Goal: Find specific page/section: Find specific page/section

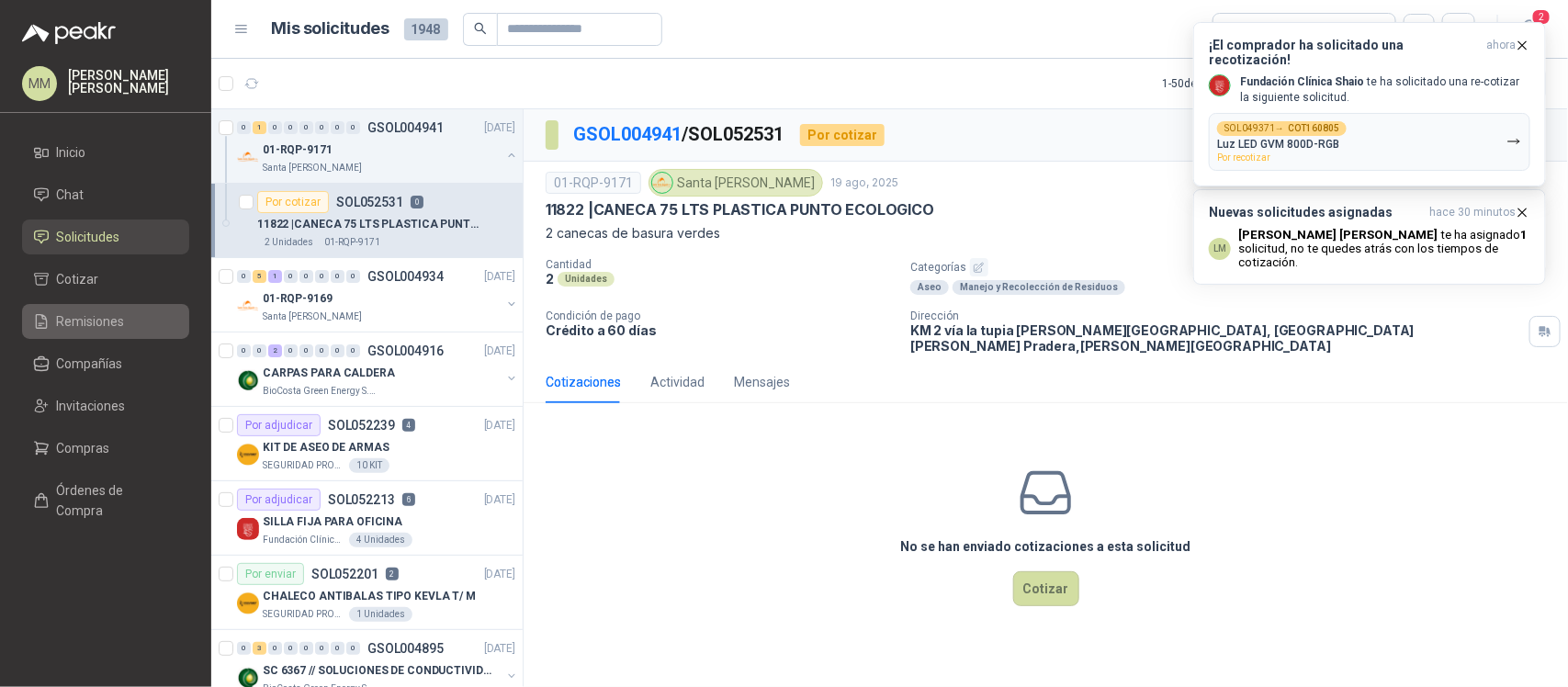
click at [116, 335] on link "Remisiones" at bounding box center [105, 320] width 167 height 35
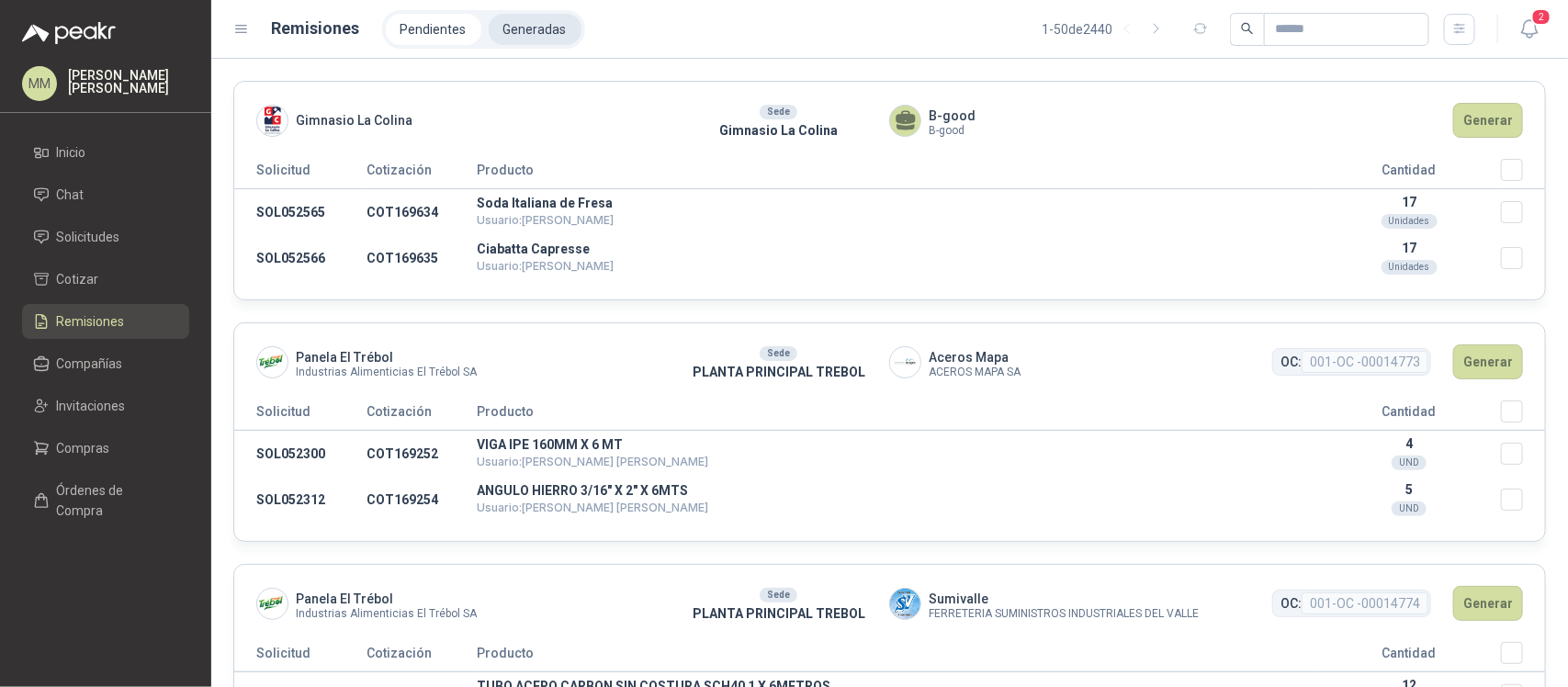
click at [530, 25] on li "Generadas" at bounding box center [535, 29] width 92 height 31
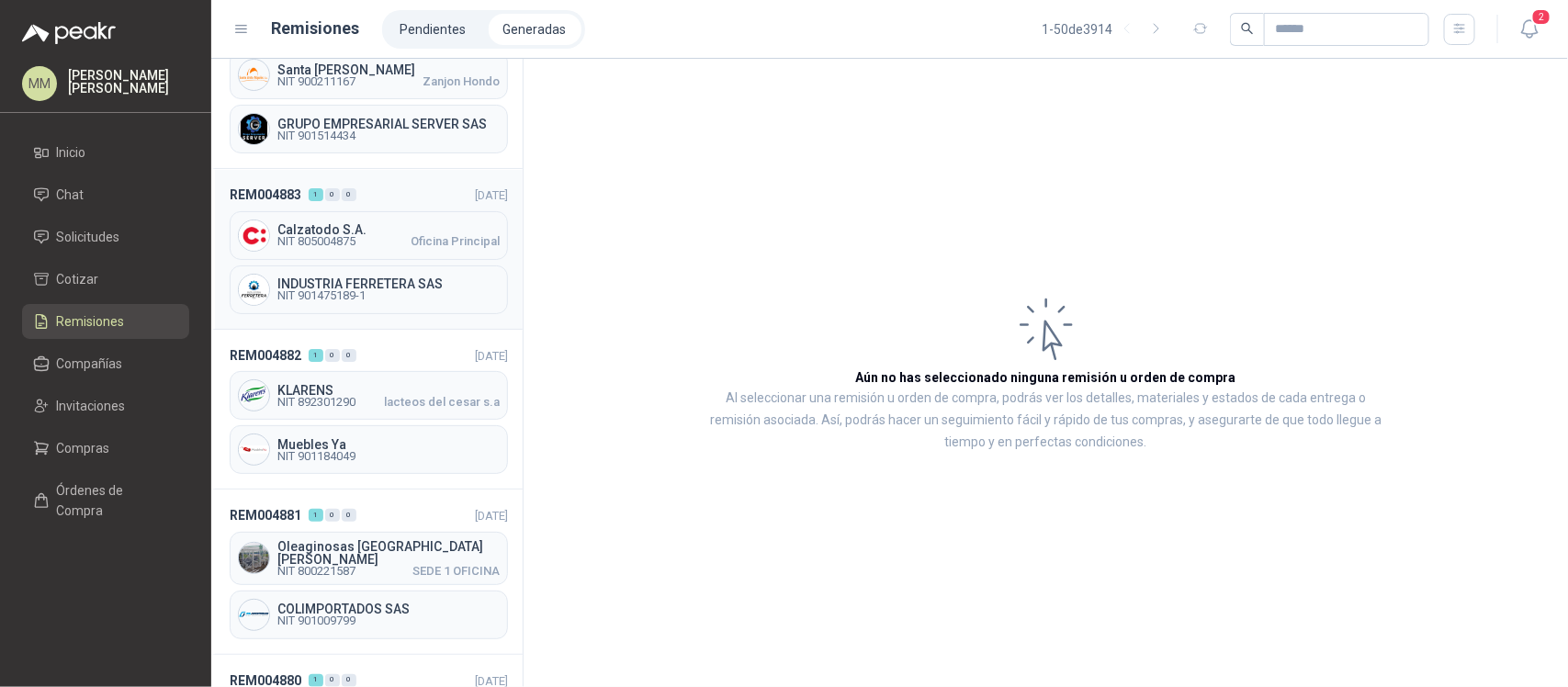
scroll to position [373, 0]
click at [392, 418] on div "KLARENS NIT 892301290 lacteos del cesar s.a" at bounding box center [369, 395] width 278 height 49
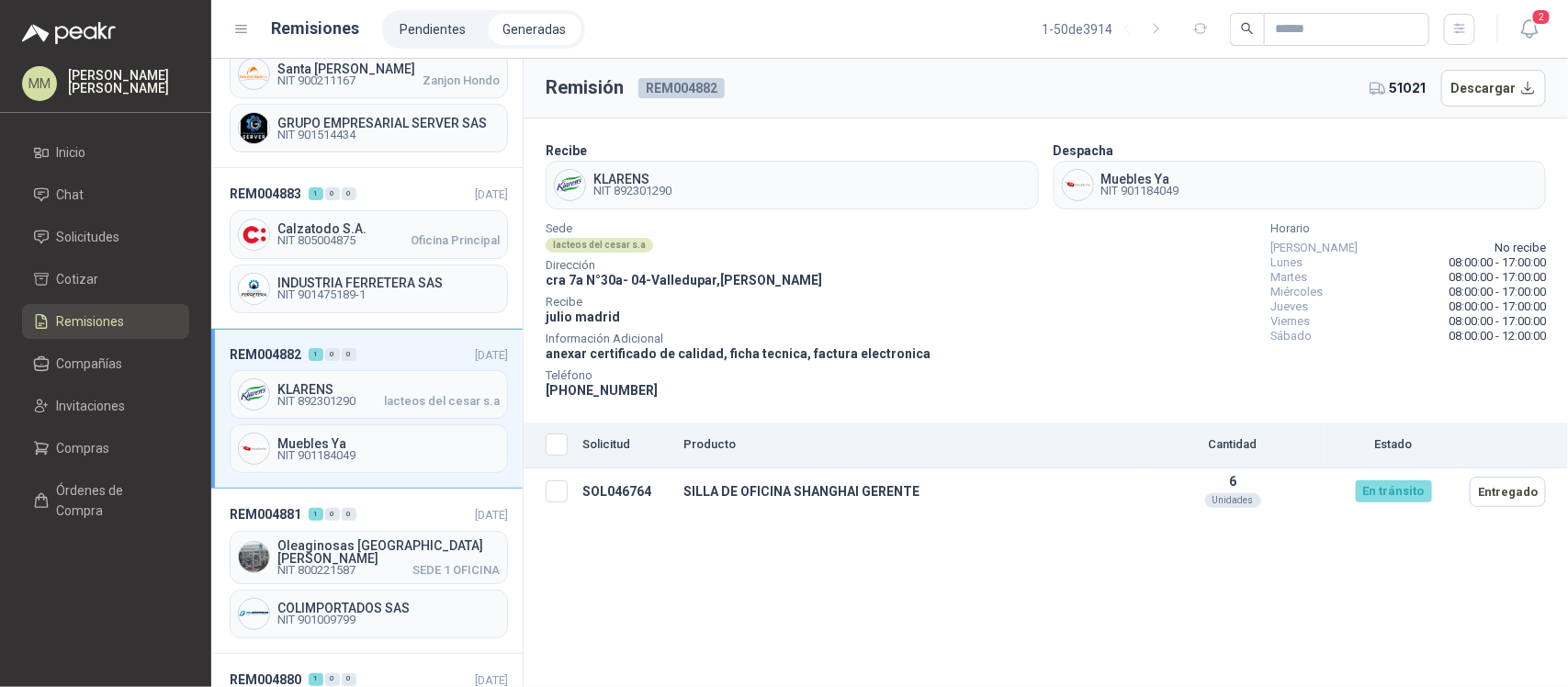
click at [1105, 93] on header "Remisión REM004882 51021 Descargar" at bounding box center [1045, 88] width 1044 height 59
click at [117, 231] on span "Solicitudes" at bounding box center [88, 237] width 63 height 20
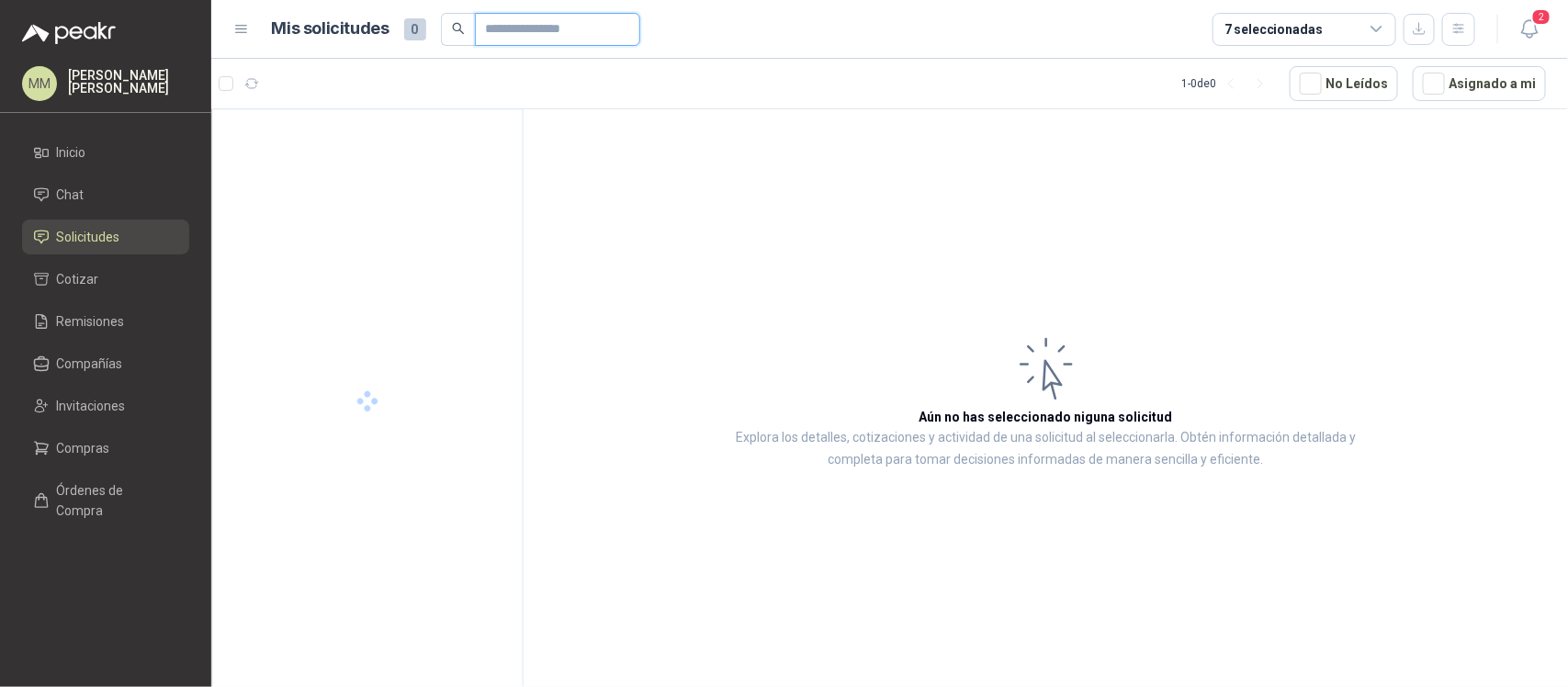
click at [558, 32] on input "text" at bounding box center [550, 29] width 128 height 31
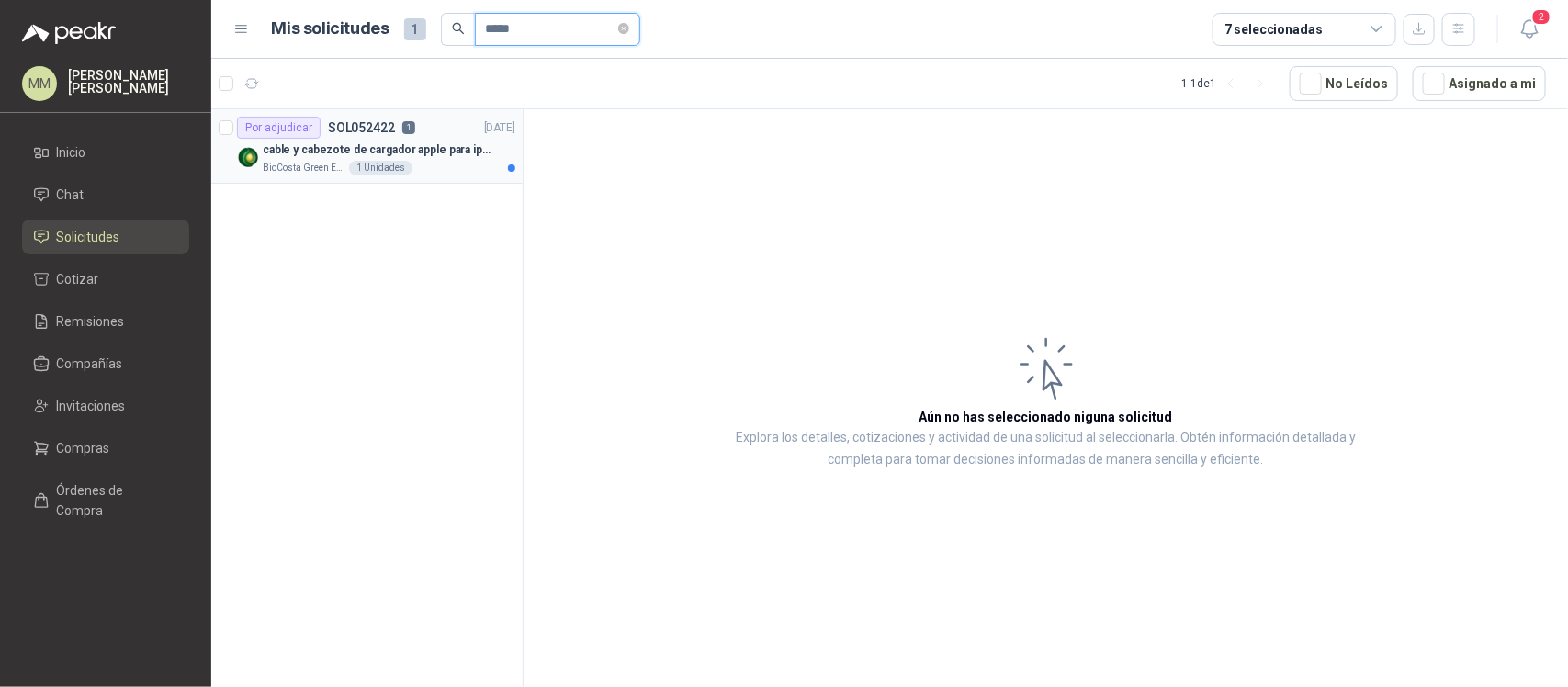
type input "*****"
click at [471, 157] on p "cable y cabezote de cargador apple para iphone" at bounding box center [377, 150] width 229 height 18
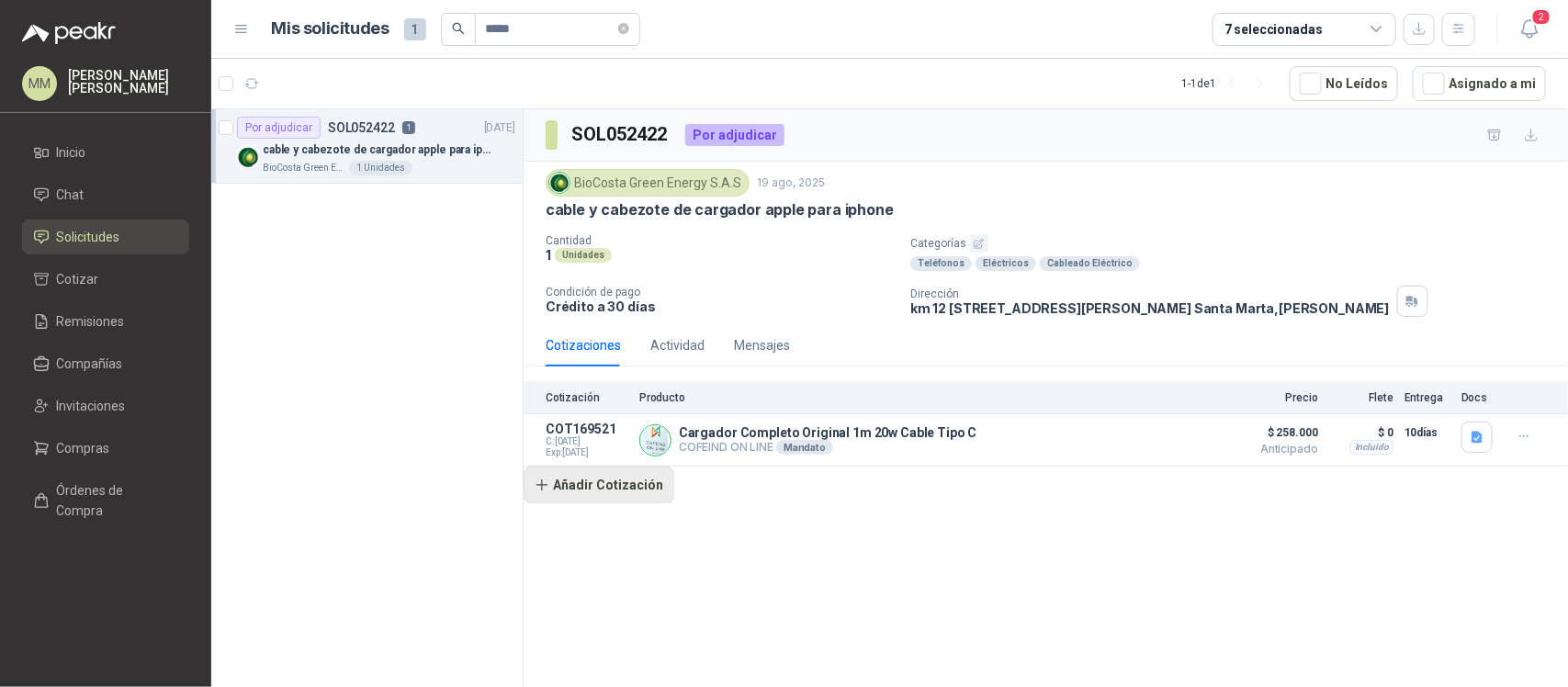
click at [645, 484] on button "Añadir Cotización" at bounding box center [599, 484] width 151 height 37
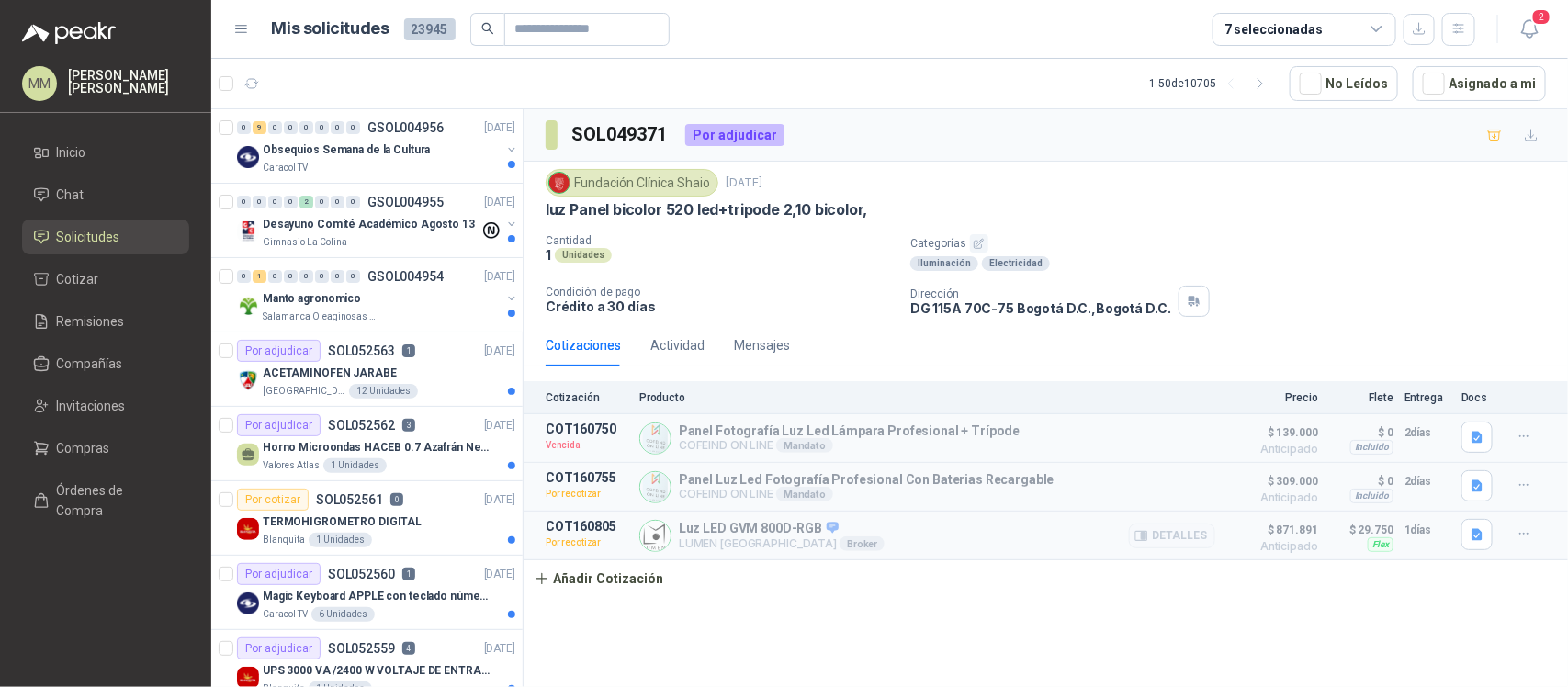
click at [750, 532] on p "Luz LED GVM 800D-RGB" at bounding box center [782, 529] width 206 height 17
copy p "Luz LED GVM 800D-RGB"
click at [1219, 241] on p "Categorías" at bounding box center [1235, 242] width 651 height 18
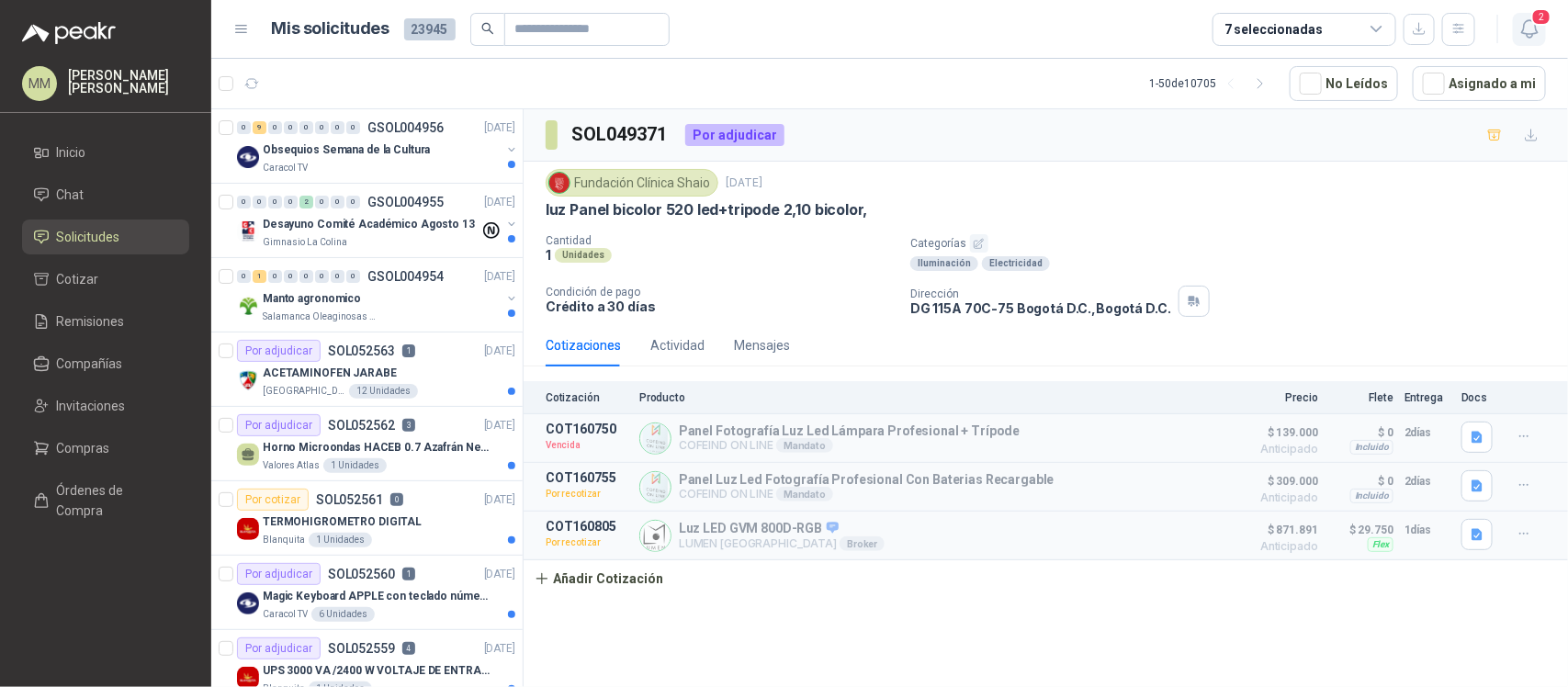
click at [1532, 21] on span "2" at bounding box center [1541, 17] width 20 height 18
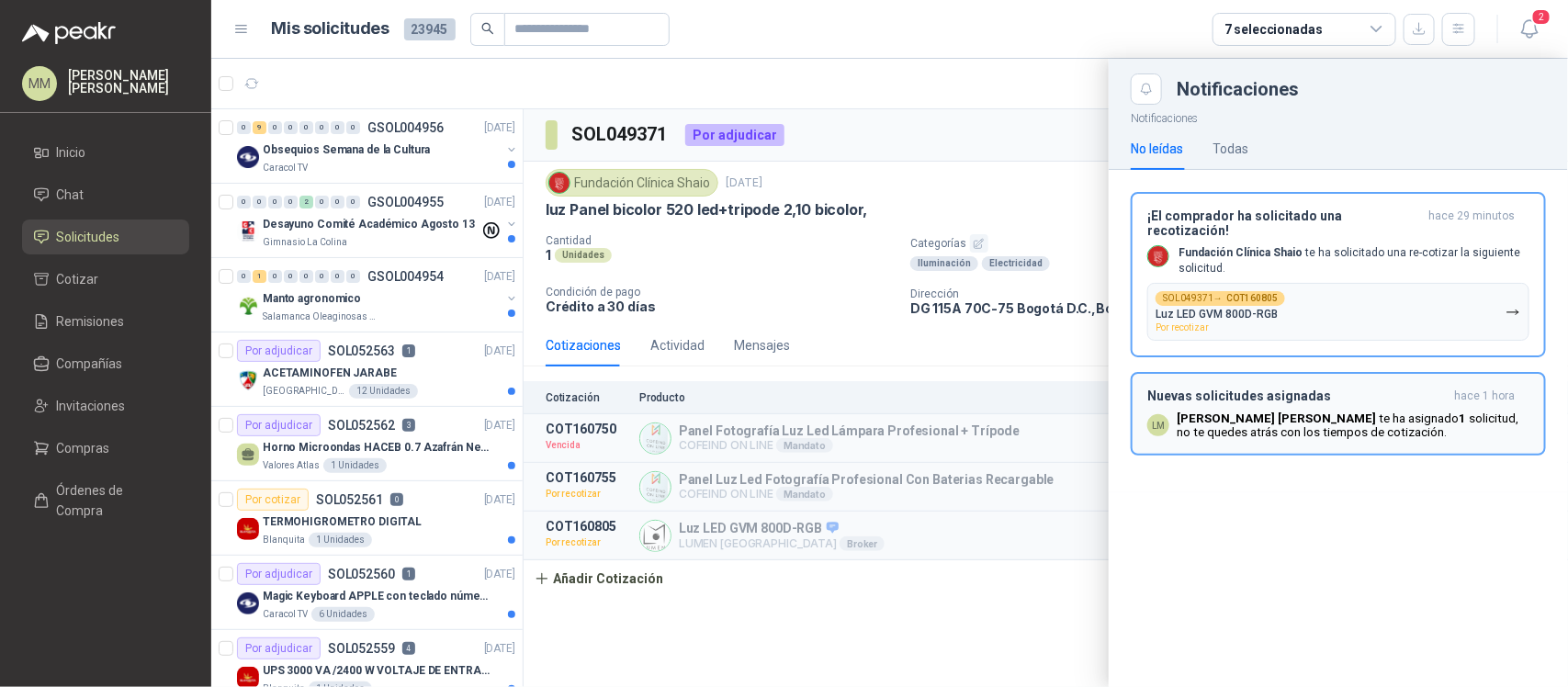
click at [1312, 388] on h3 "Nuevas solicitudes asignadas" at bounding box center [1297, 396] width 300 height 16
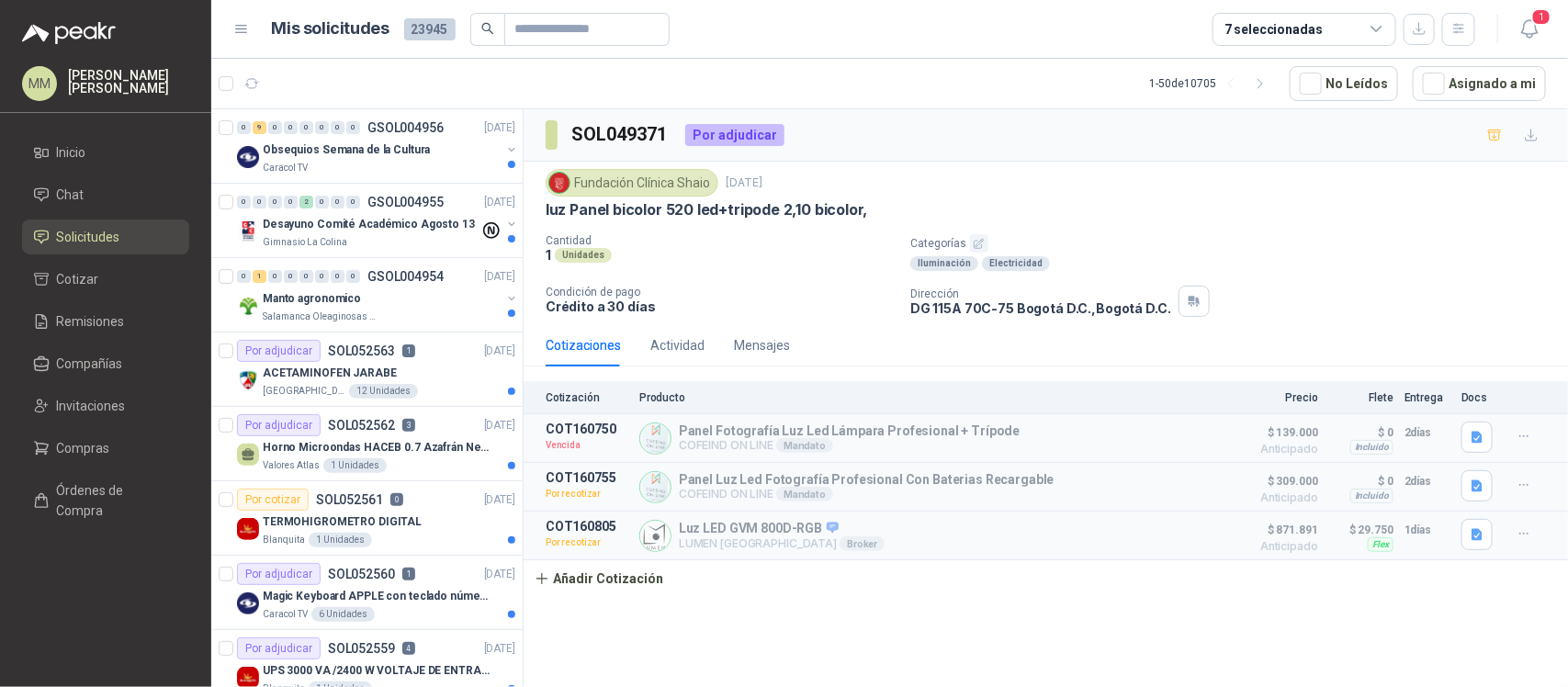
click at [972, 149] on div "SOL049371 Por adjudicar" at bounding box center [1045, 136] width 1044 height 53
click at [1527, 90] on button "Asignado a mi" at bounding box center [1478, 83] width 133 height 35
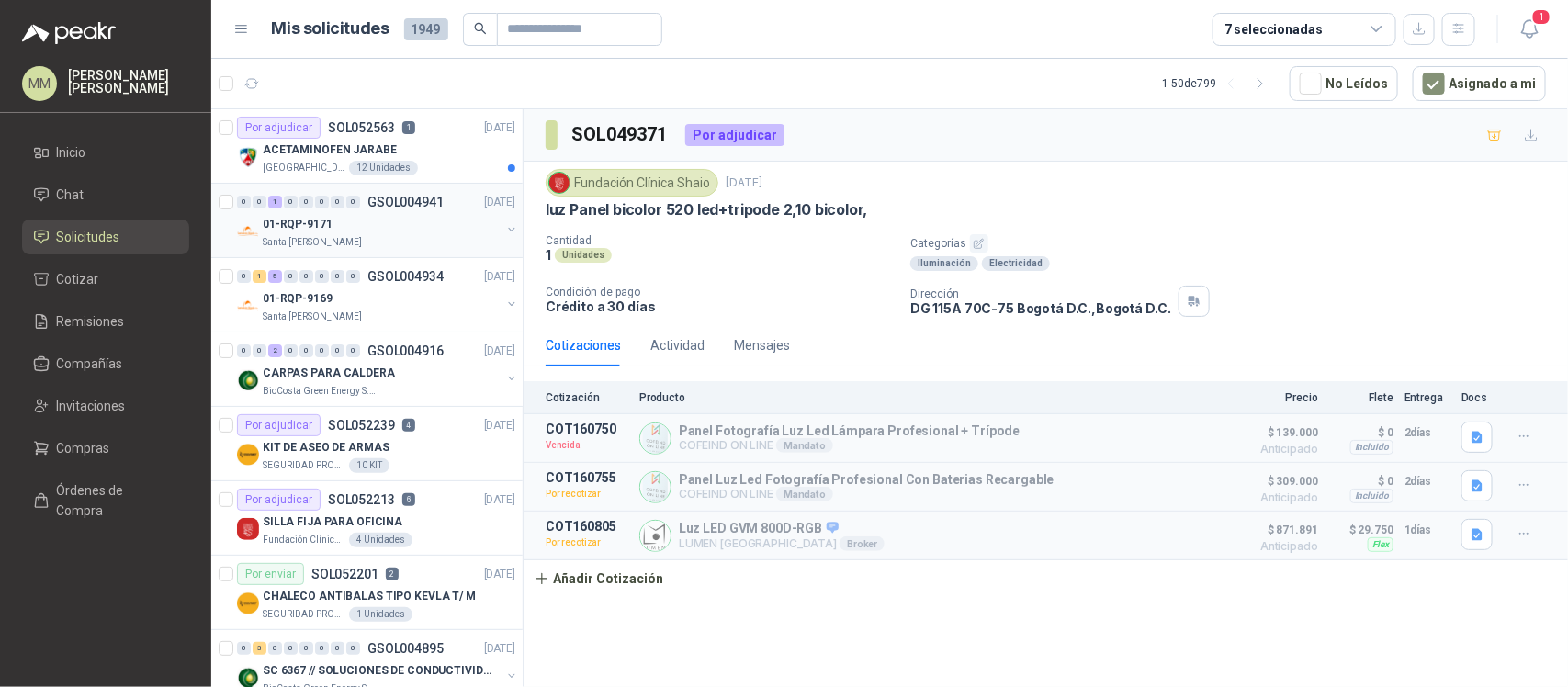
click at [504, 228] on button "button" at bounding box center [512, 230] width 15 height 15
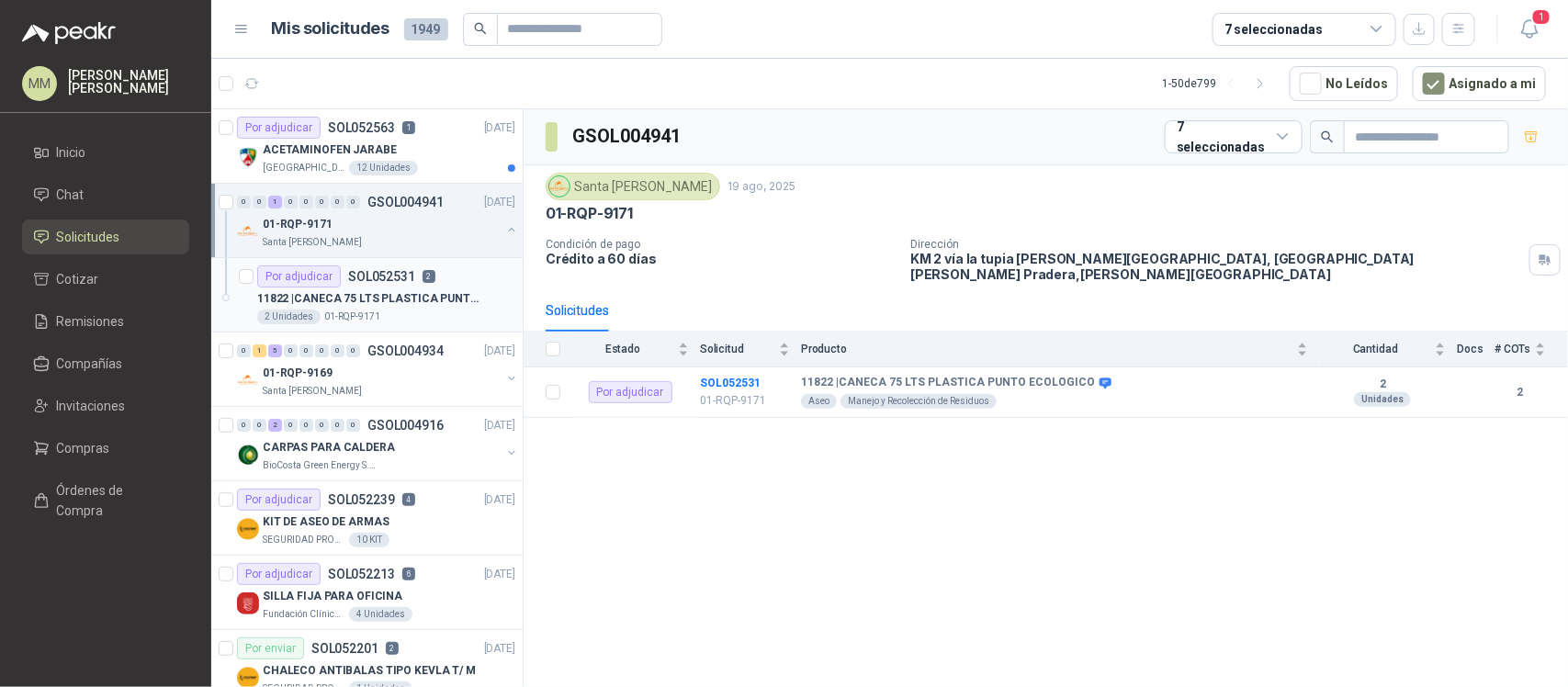
click at [473, 278] on div "Por adjudicar SOL052531 2" at bounding box center [387, 275] width 258 height 22
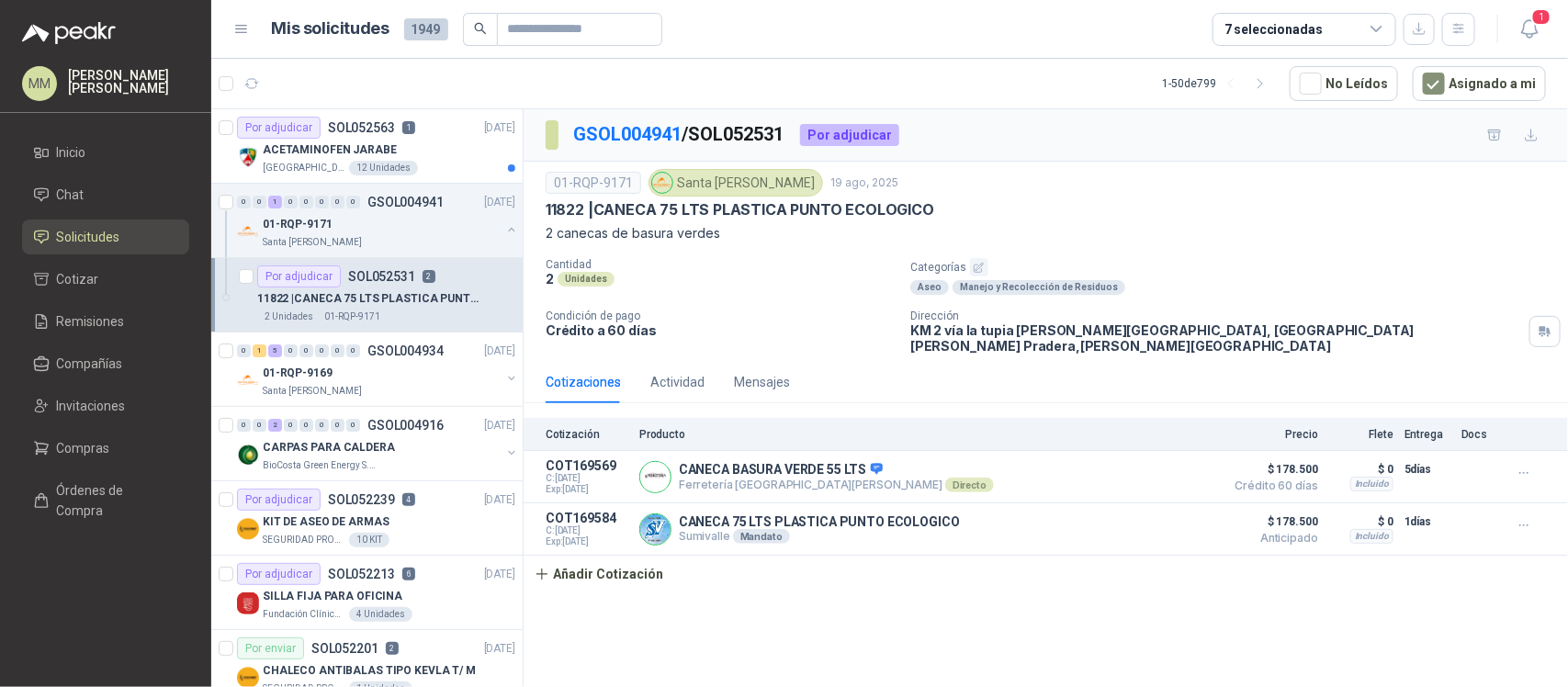
click at [1125, 228] on p "2 canecas de basura verdes" at bounding box center [1046, 233] width 1000 height 20
click at [626, 212] on p "11822 | CANECA 75 LTS PLASTICA PUNTO ECOLOGICO" at bounding box center [740, 209] width 388 height 19
drag, startPoint x: 626, startPoint y: 212, endPoint x: 867, endPoint y: 204, distance: 241.1
click at [867, 204] on p "11822 | CANECA 75 LTS PLASTICA PUNTO ECOLOGICO" at bounding box center [740, 209] width 388 height 19
copy p "CANECA 75 LTS PLASTICA PUNTO ECOLOGICO"
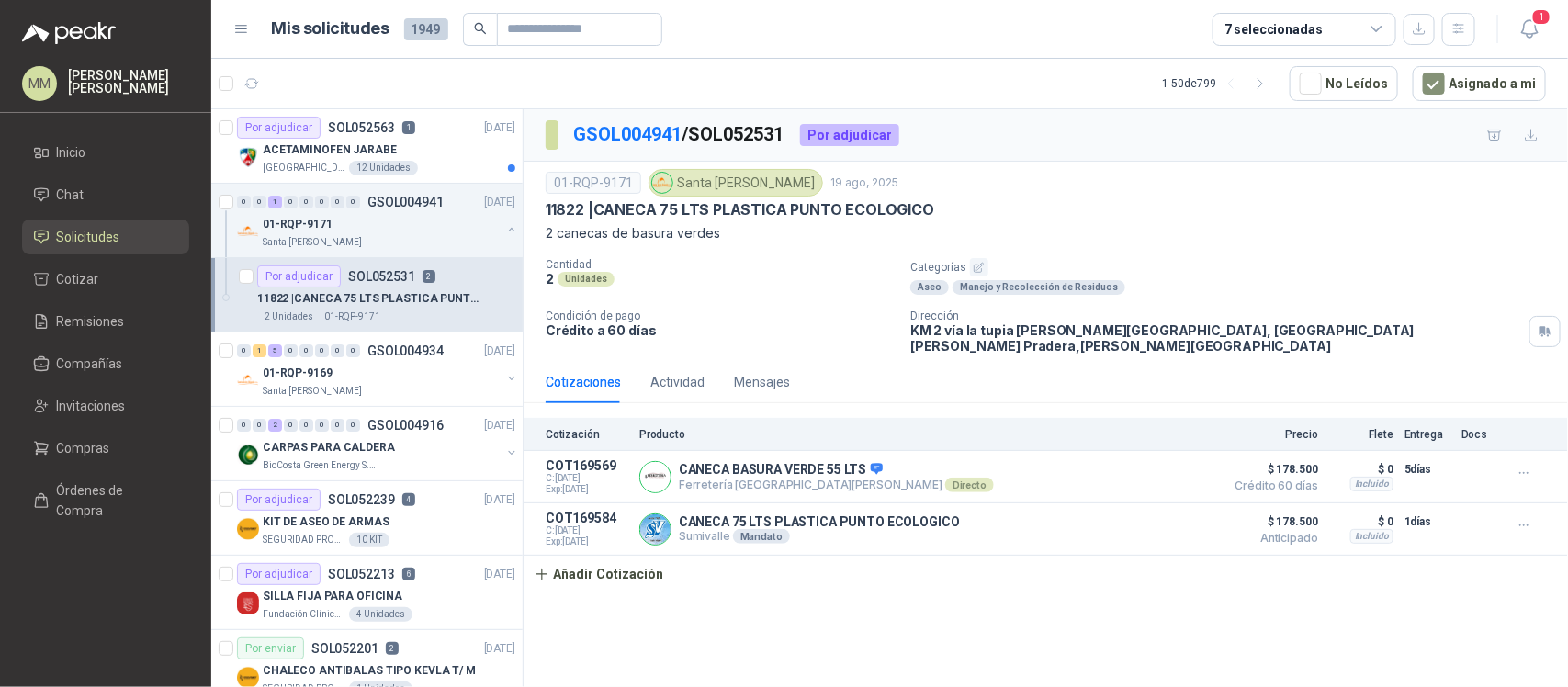
click at [1153, 194] on div "01-RQP-9171 Santa Anita Napoles 19 ago, 2025" at bounding box center [1046, 182] width 1000 height 27
click at [504, 227] on button "button" at bounding box center [512, 230] width 15 height 15
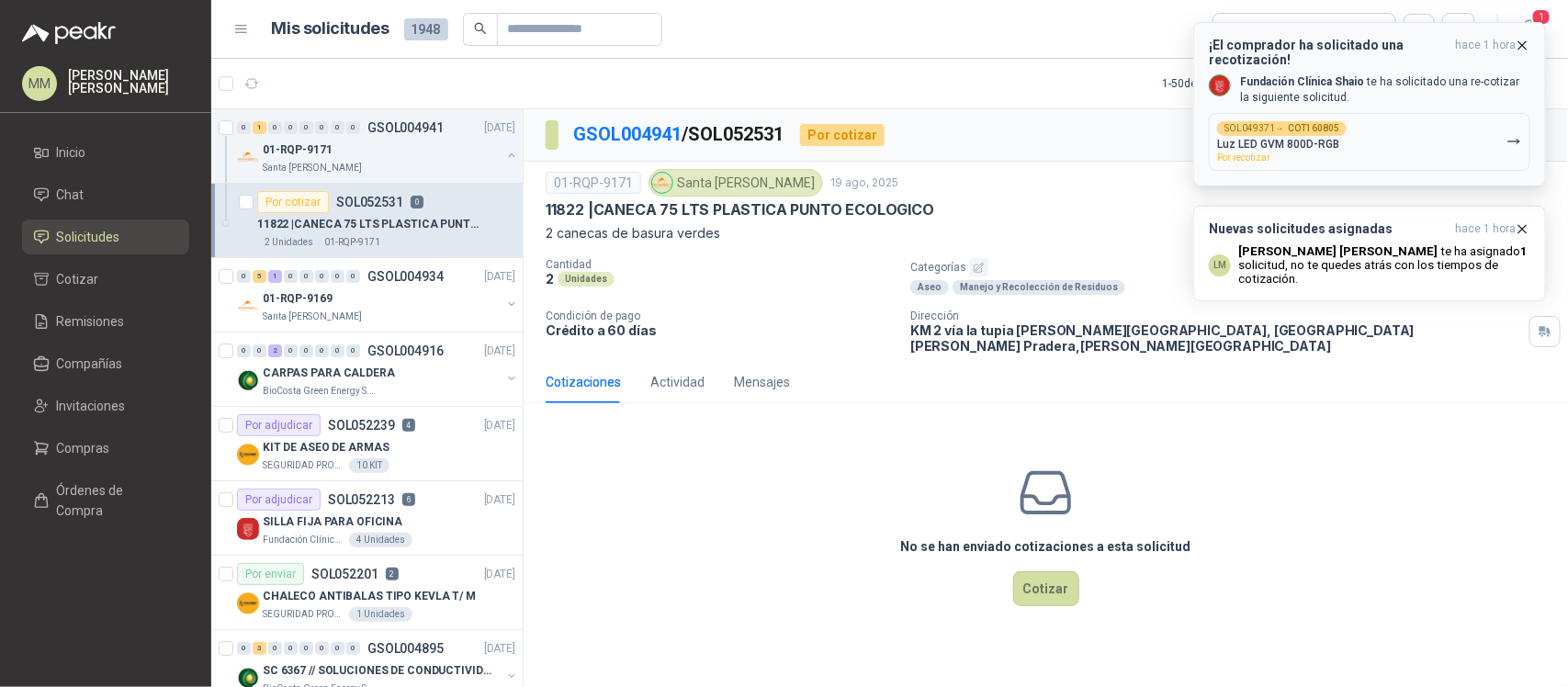
click at [1525, 42] on icon "button" at bounding box center [1522, 45] width 16 height 16
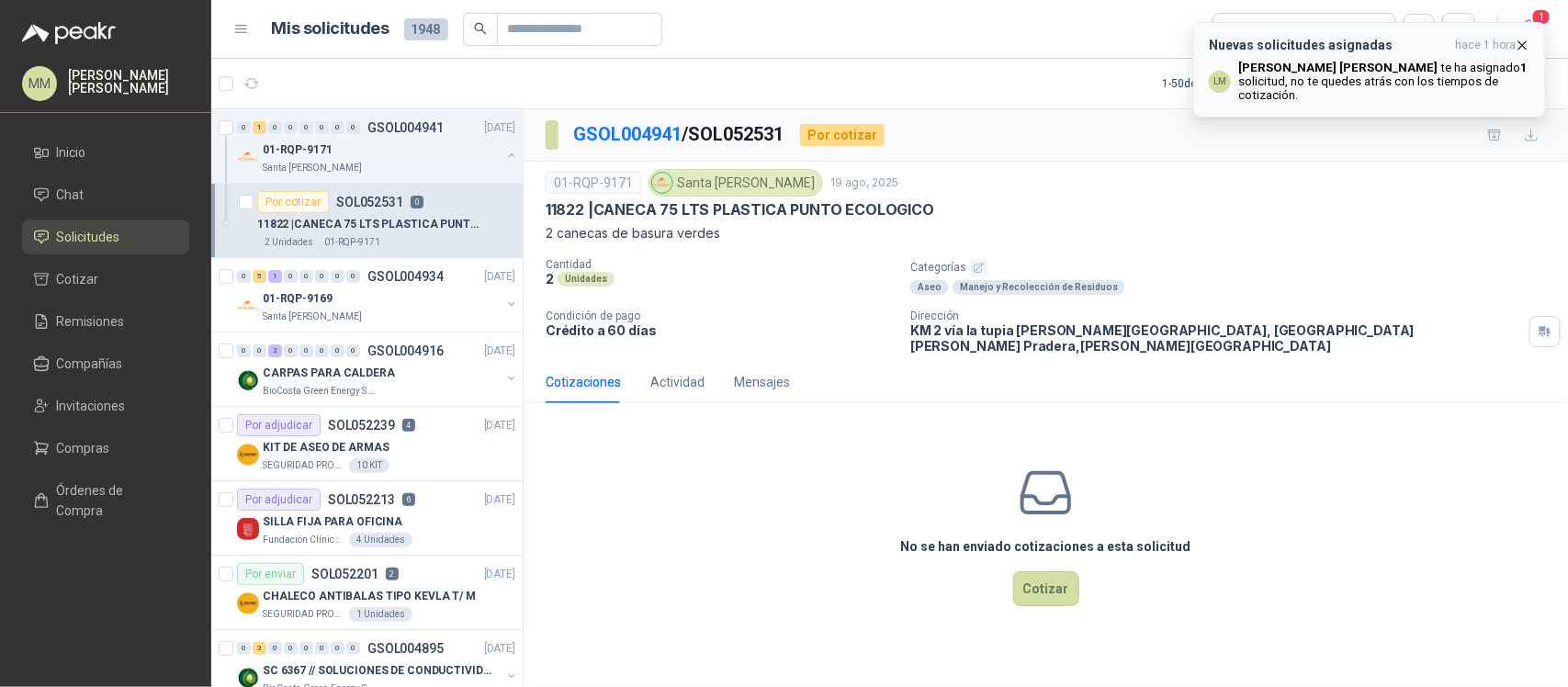
click at [1523, 41] on icon "button" at bounding box center [1522, 45] width 16 height 16
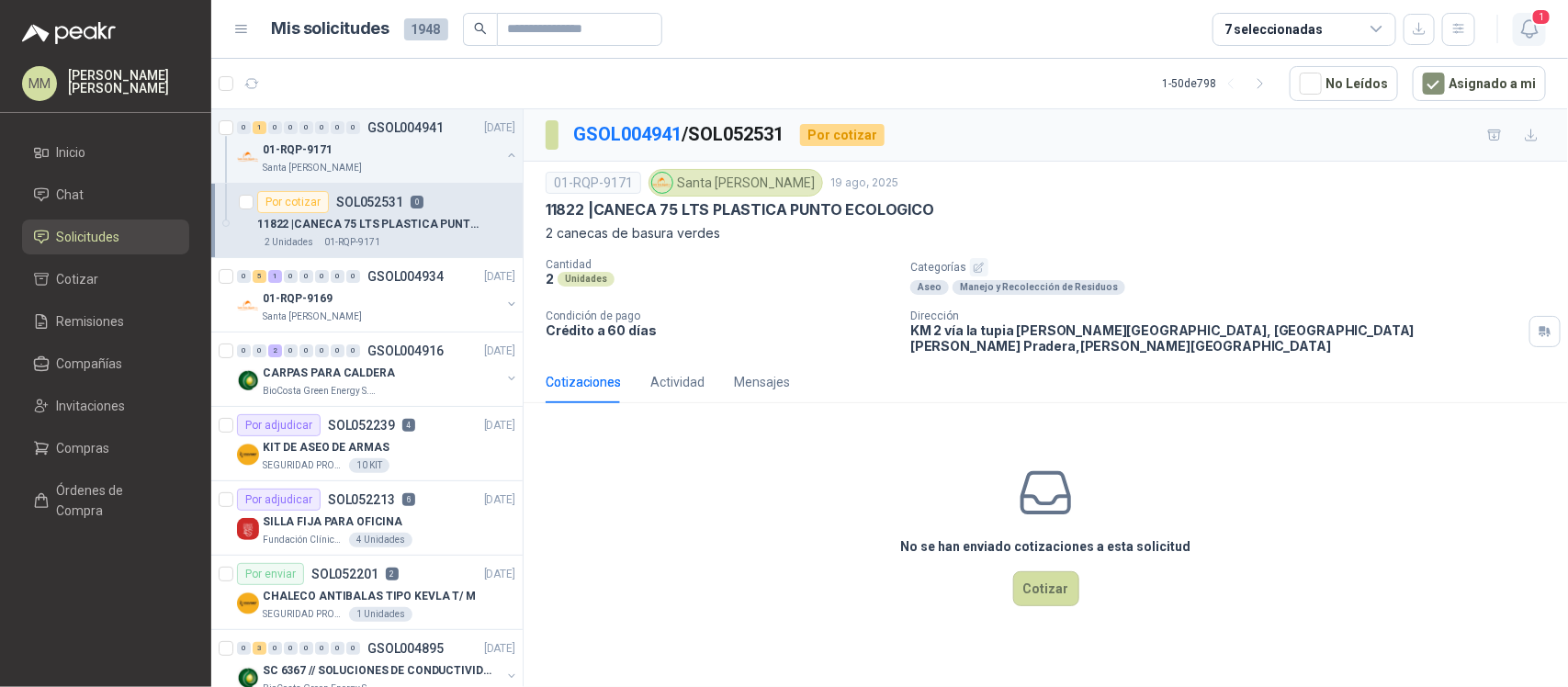
click at [1525, 33] on icon "button" at bounding box center [1528, 28] width 16 height 18
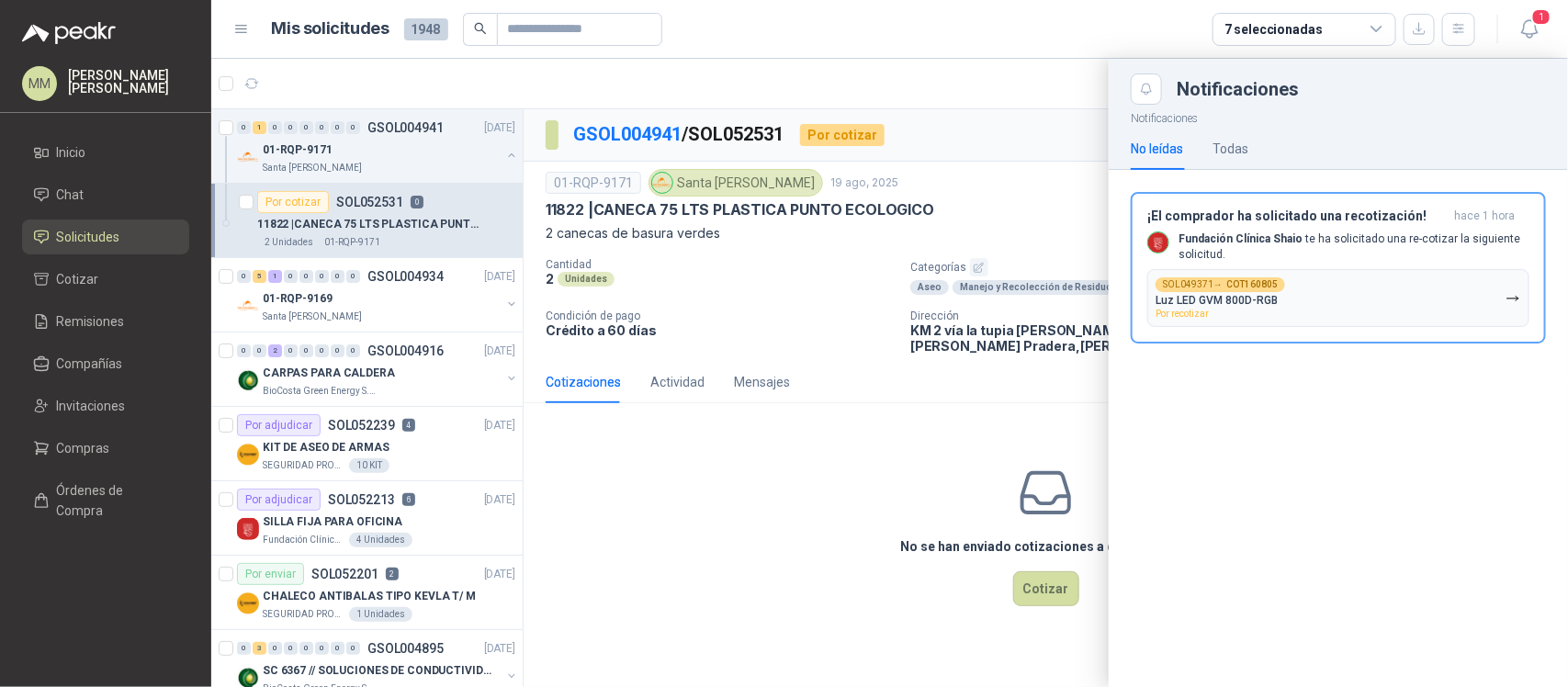
click at [395, 376] on div at bounding box center [889, 372] width 1357 height 628
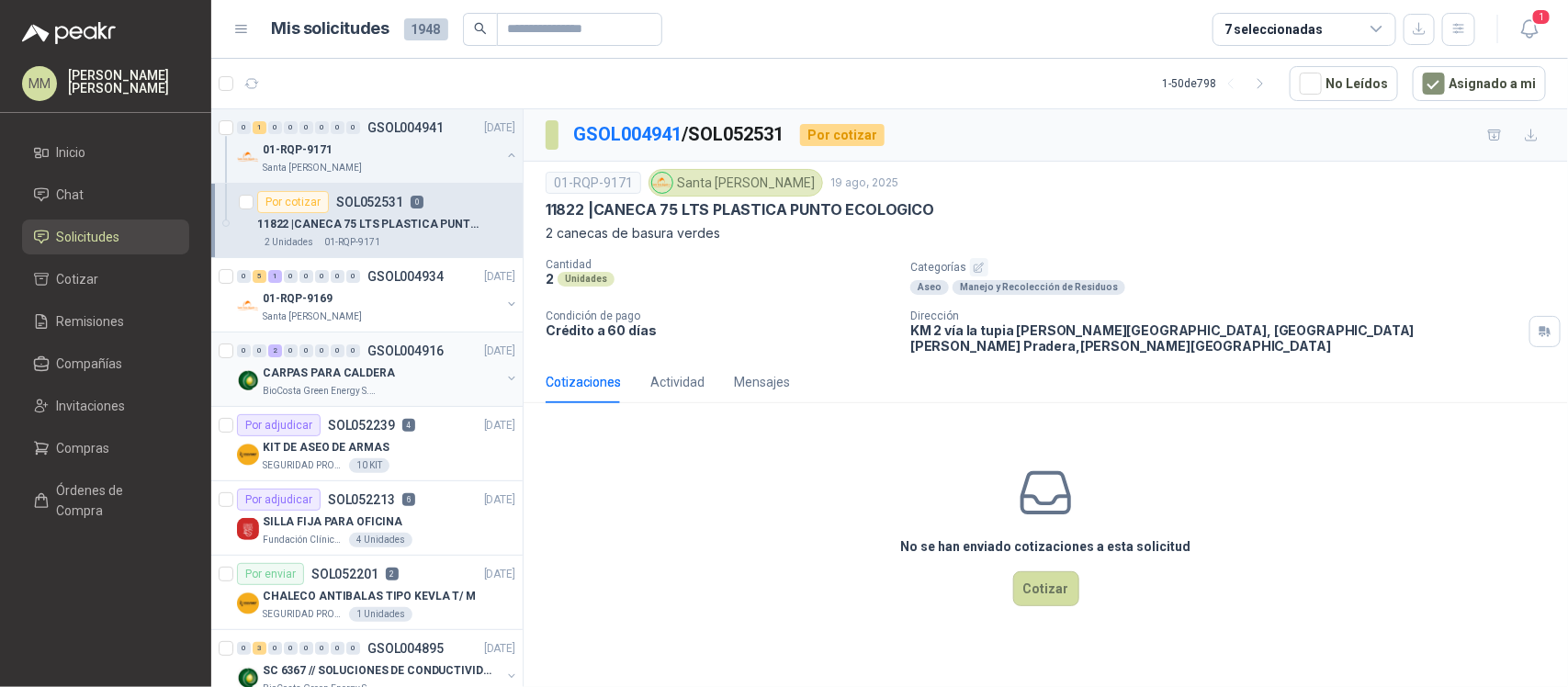
click at [395, 376] on div "CARPAS PARA CALDERA" at bounding box center [382, 372] width 238 height 22
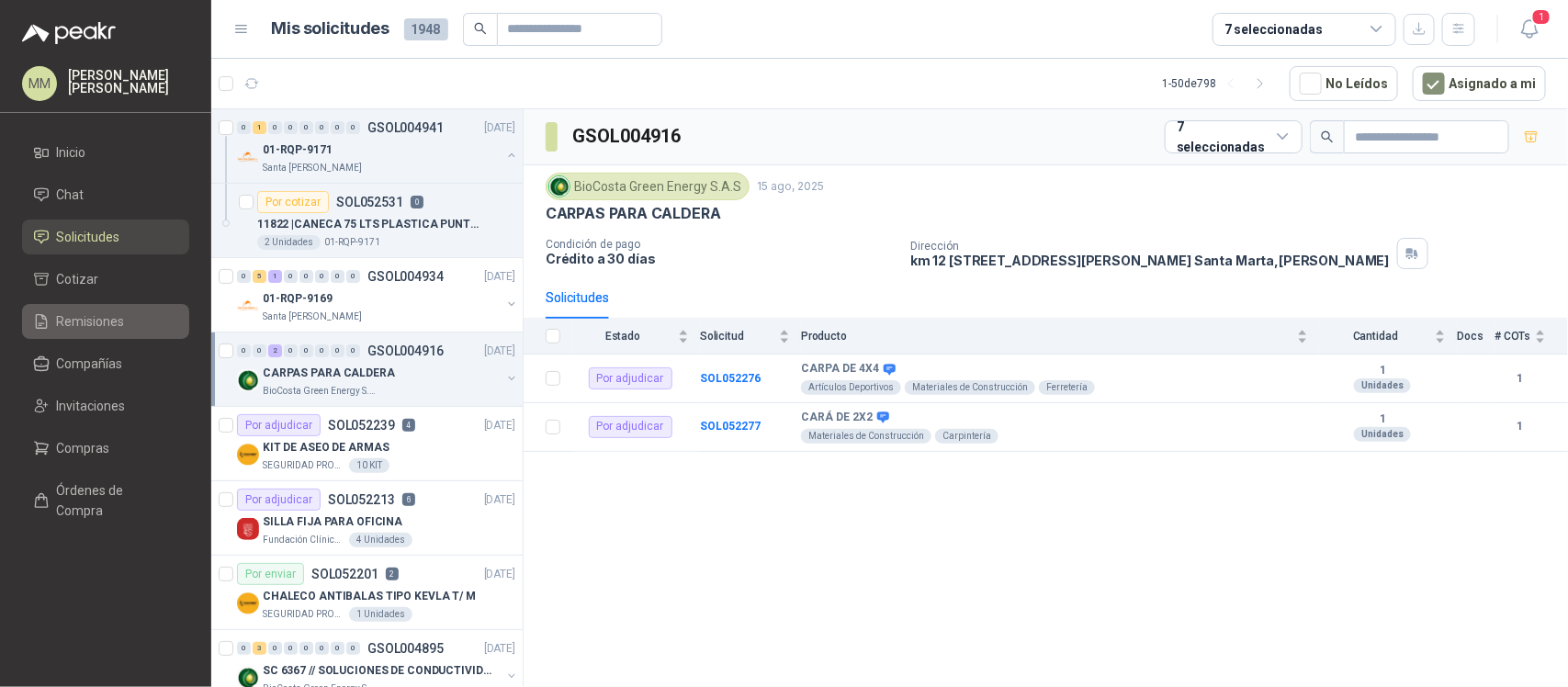
click at [83, 307] on link "Remisiones" at bounding box center [105, 320] width 167 height 35
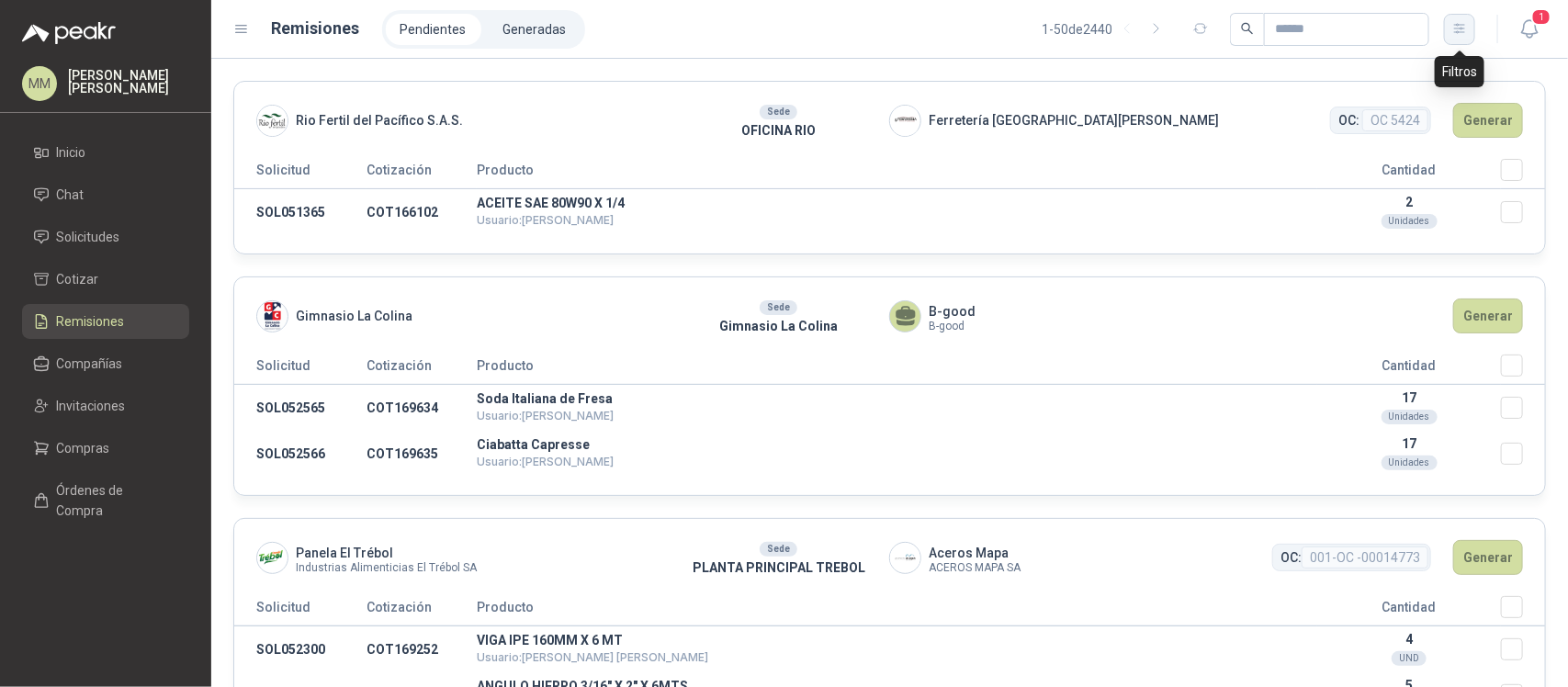
click at [1469, 38] on button "button" at bounding box center [1459, 29] width 31 height 31
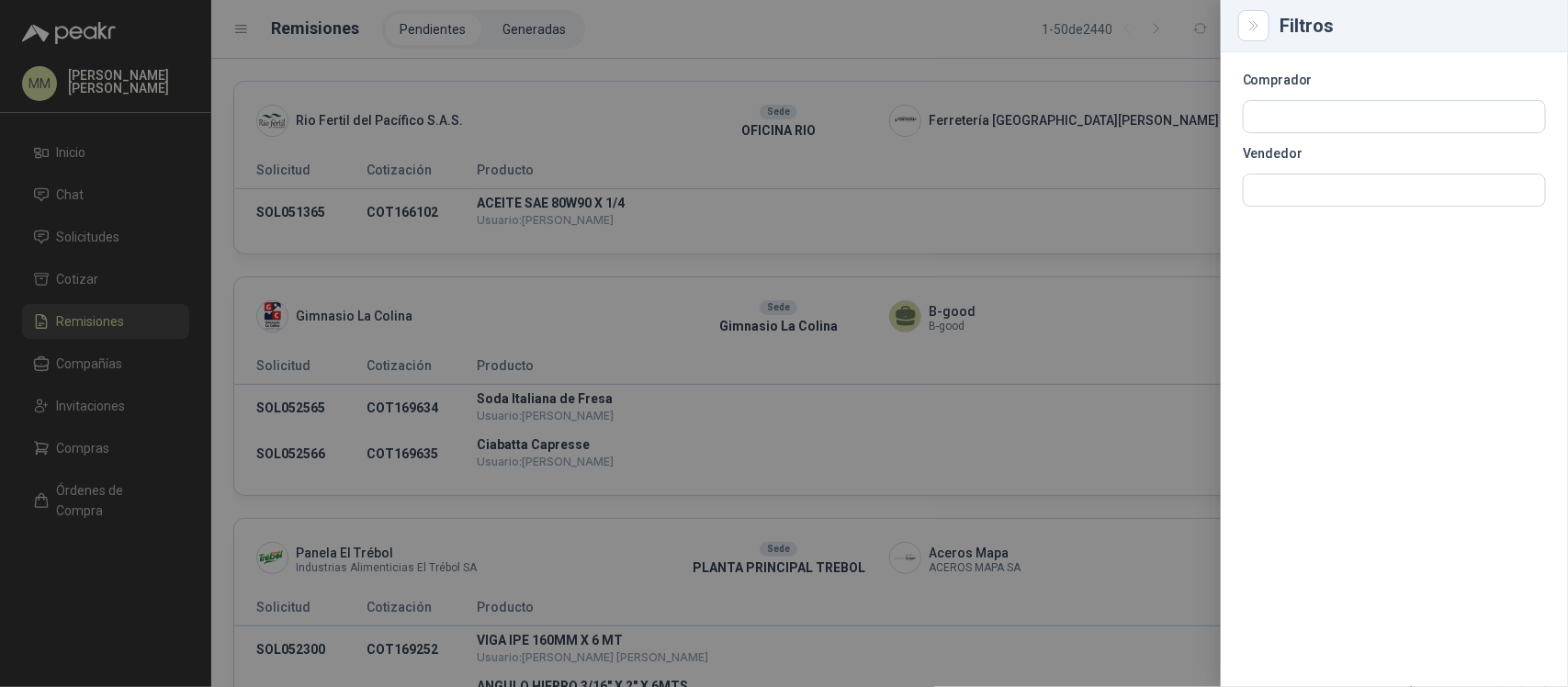
click at [1400, 100] on div at bounding box center [1394, 116] width 303 height 33
click at [1332, 194] on input "text" at bounding box center [1394, 189] width 301 height 31
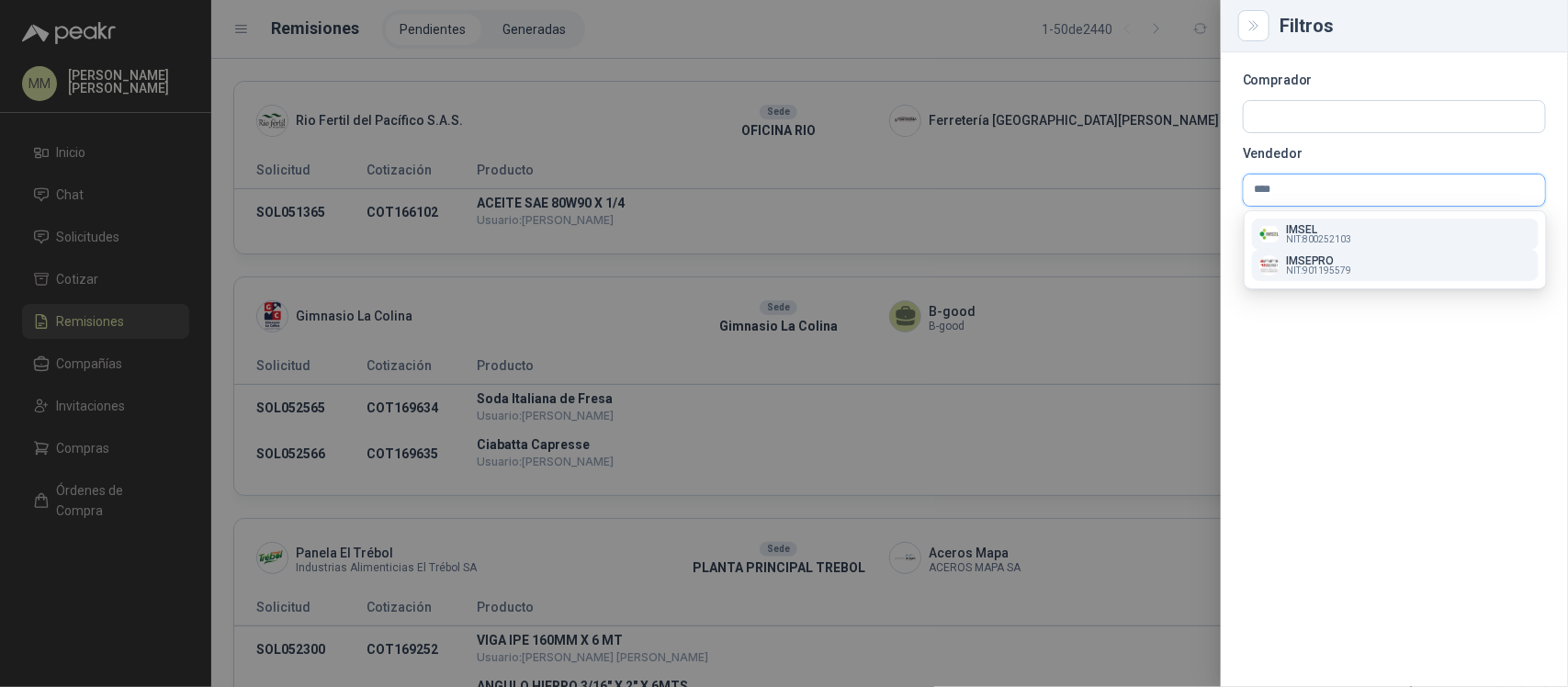
type input "****"
click at [1331, 265] on p "IMSEPRO" at bounding box center [1319, 261] width 65 height 11
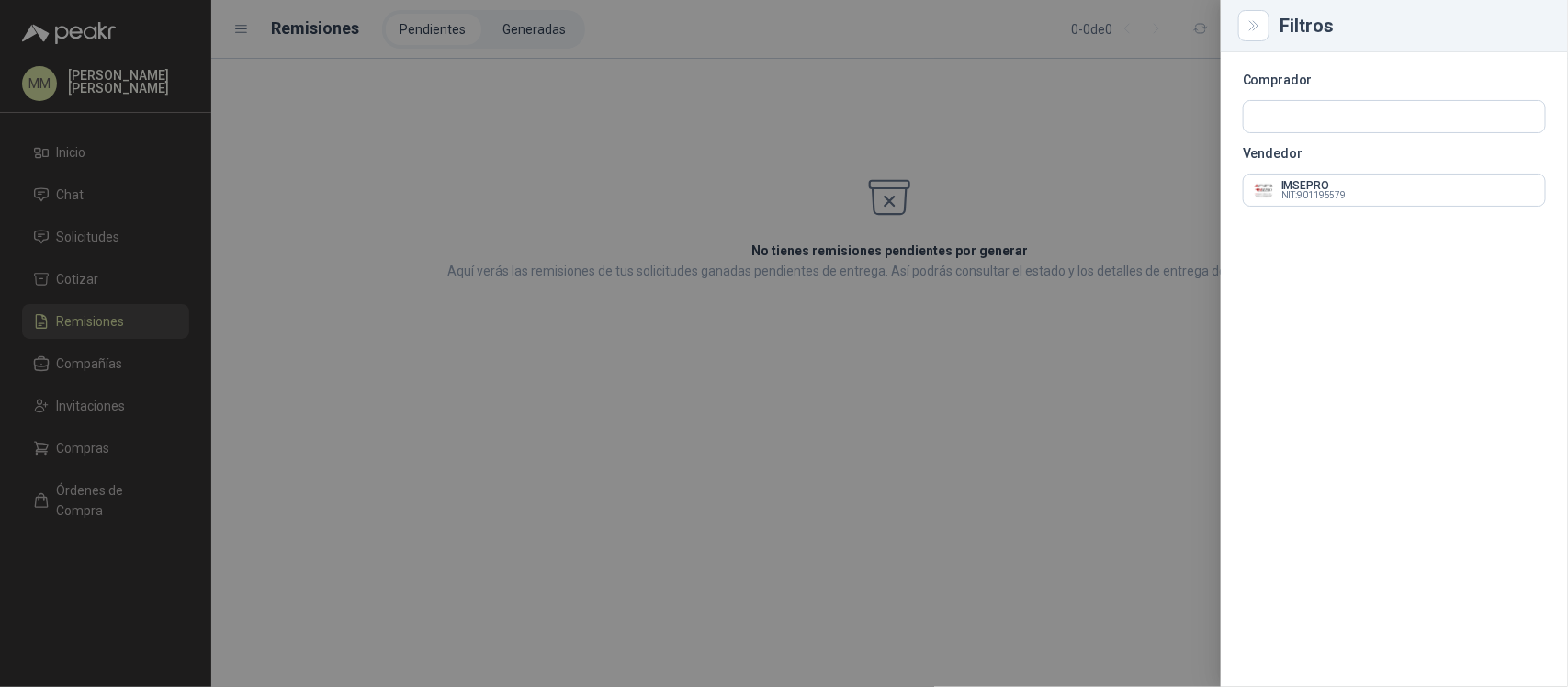
click at [1126, 223] on div at bounding box center [784, 343] width 1568 height 687
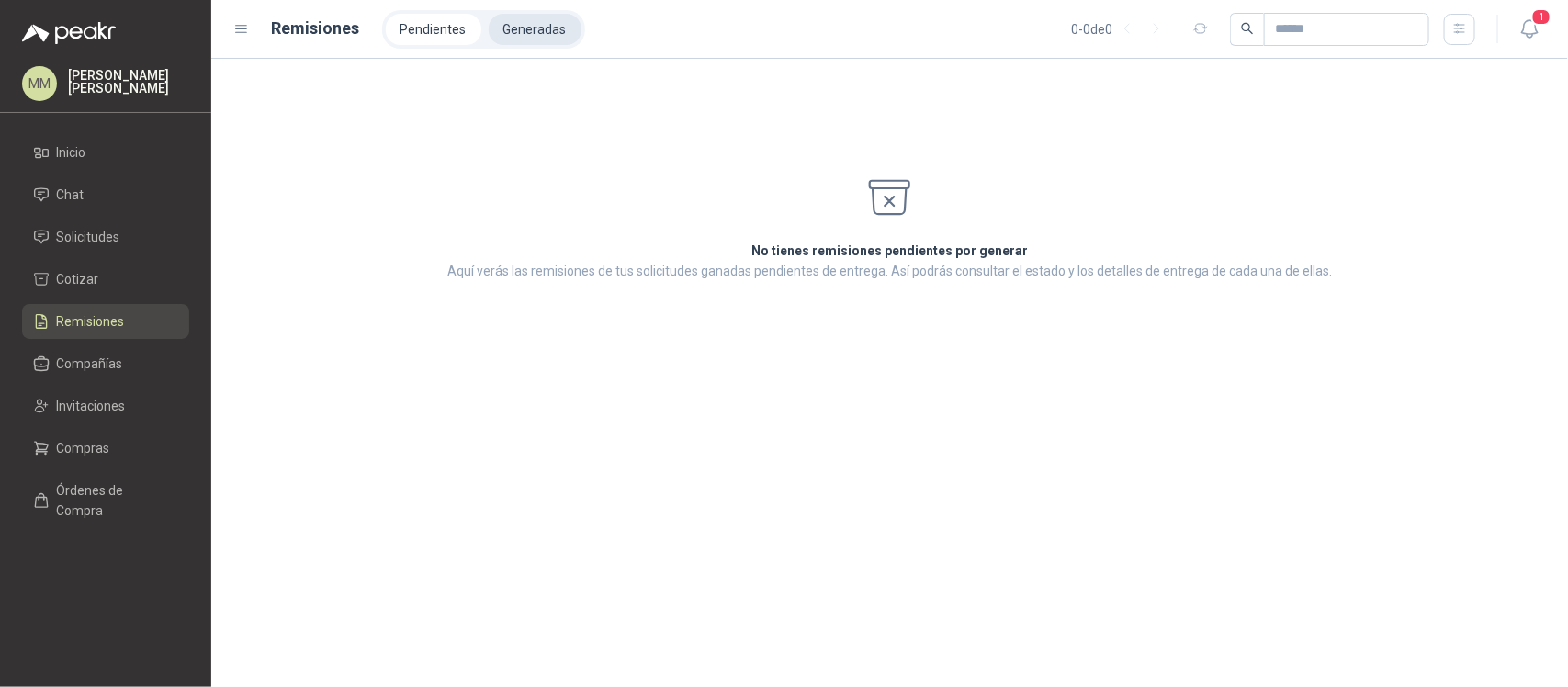
click at [517, 21] on li "Generadas" at bounding box center [535, 29] width 92 height 31
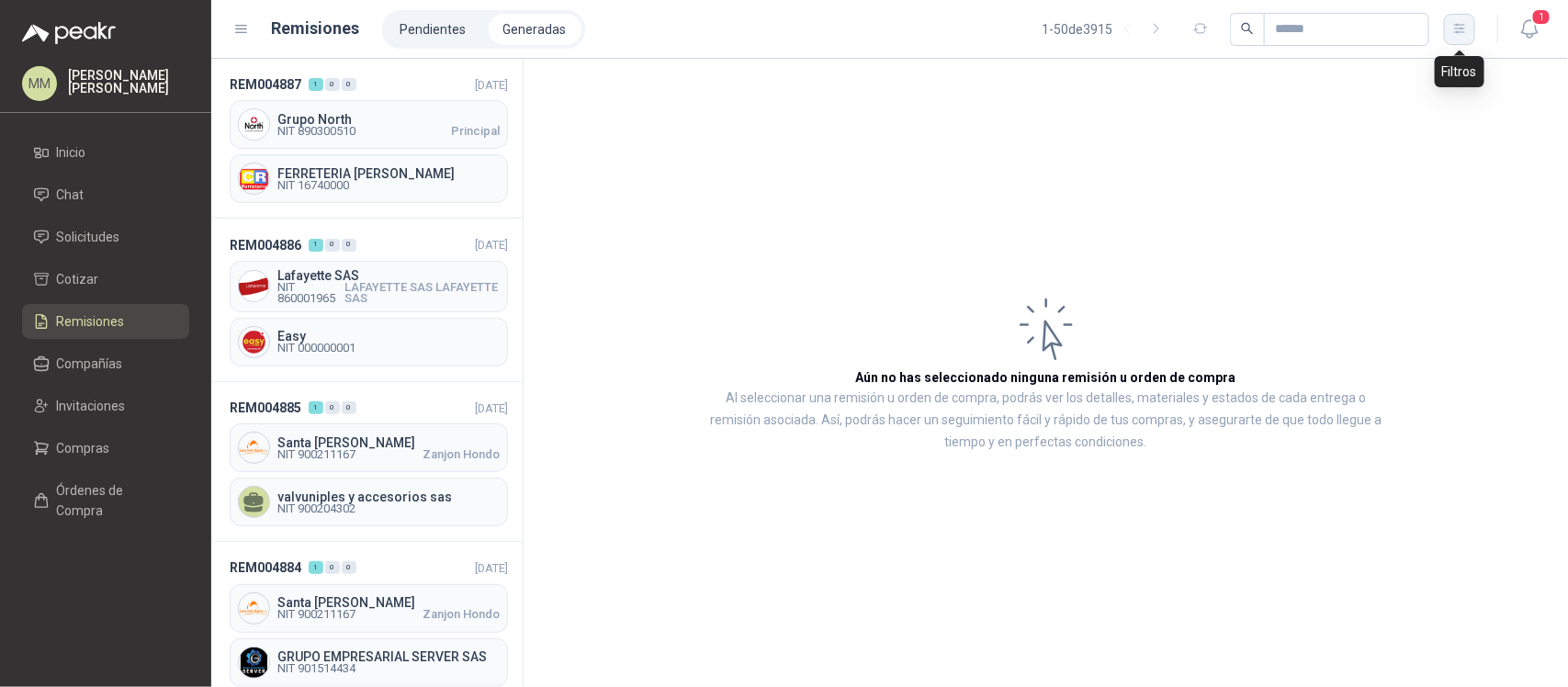
click at [1459, 15] on button "button" at bounding box center [1459, 29] width 31 height 31
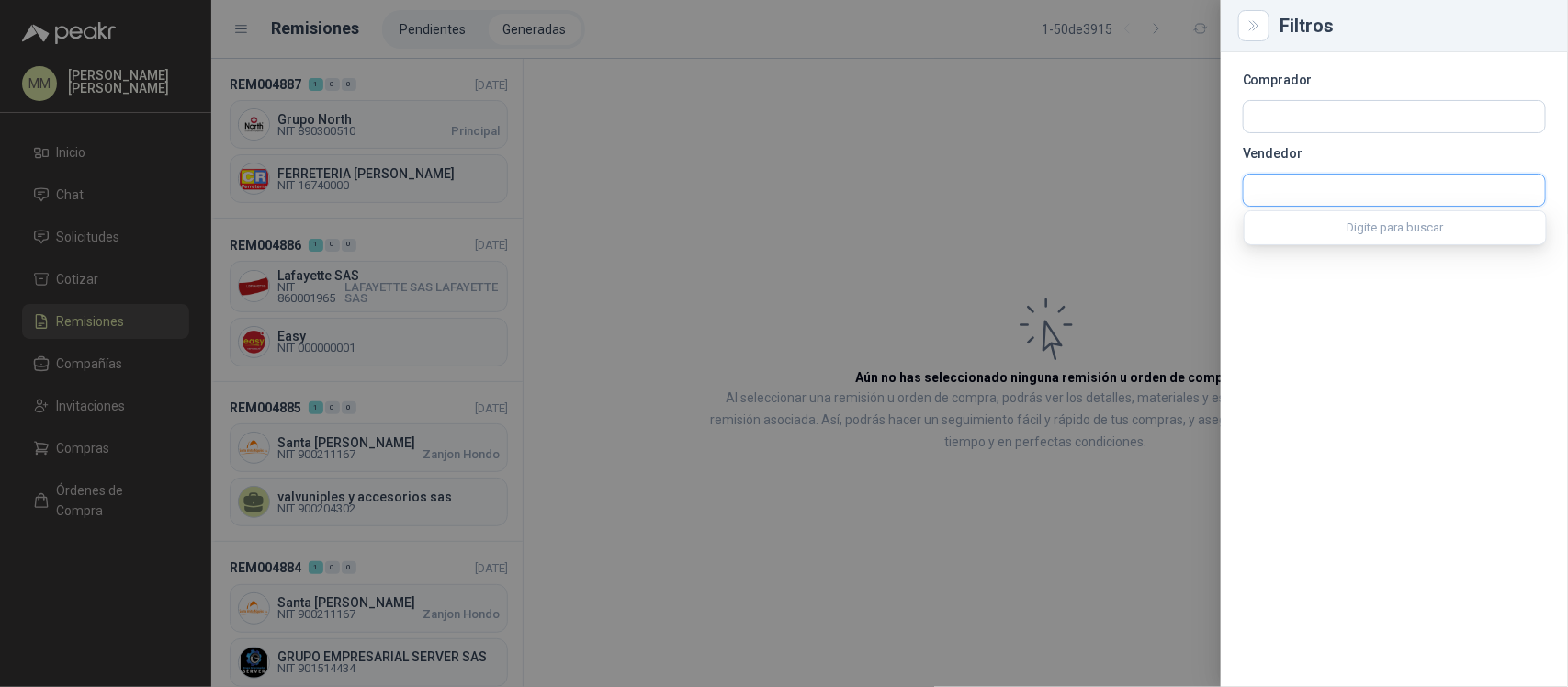
click at [1370, 182] on input "text" at bounding box center [1394, 189] width 301 height 31
type input "*******"
click at [1357, 231] on div "IMSEPRO NIT : 901195579" at bounding box center [1395, 234] width 272 height 20
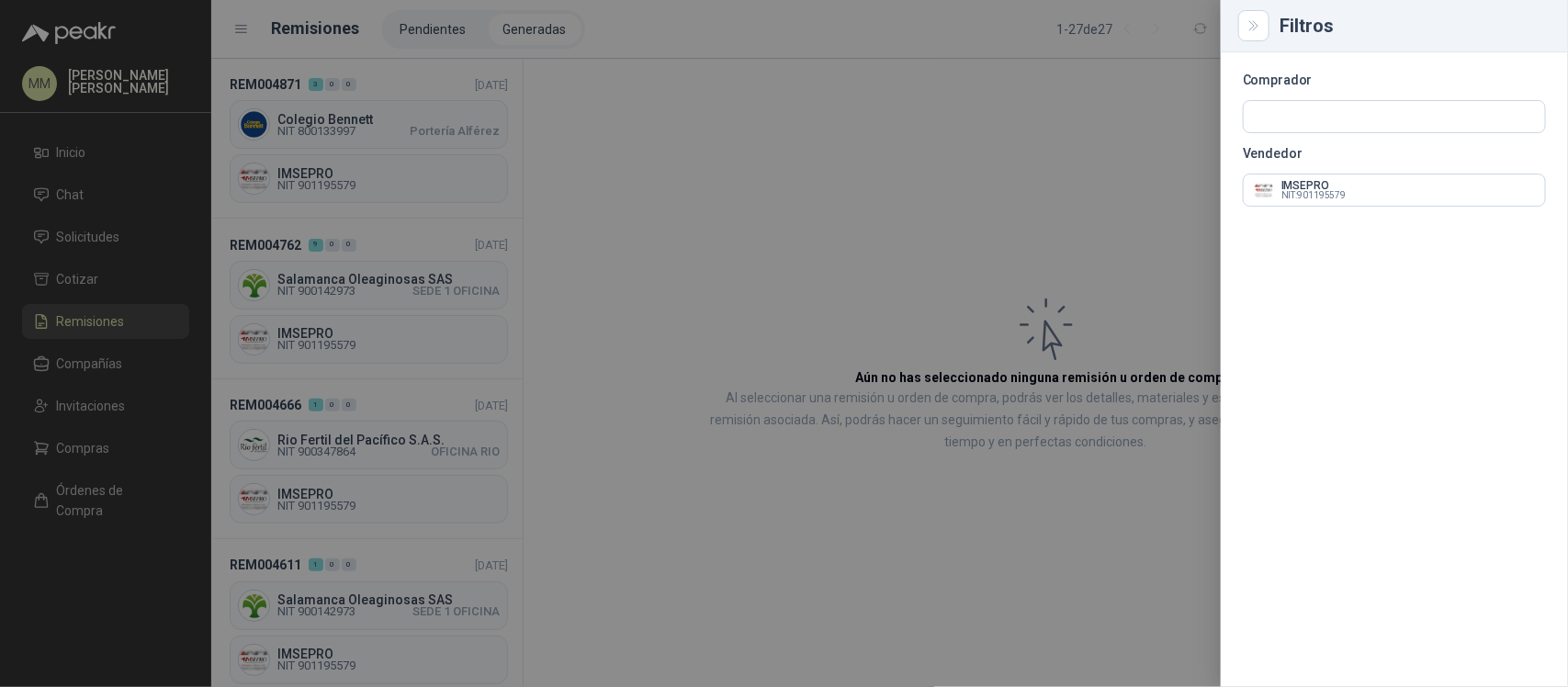
click at [1096, 263] on div at bounding box center [784, 343] width 1568 height 687
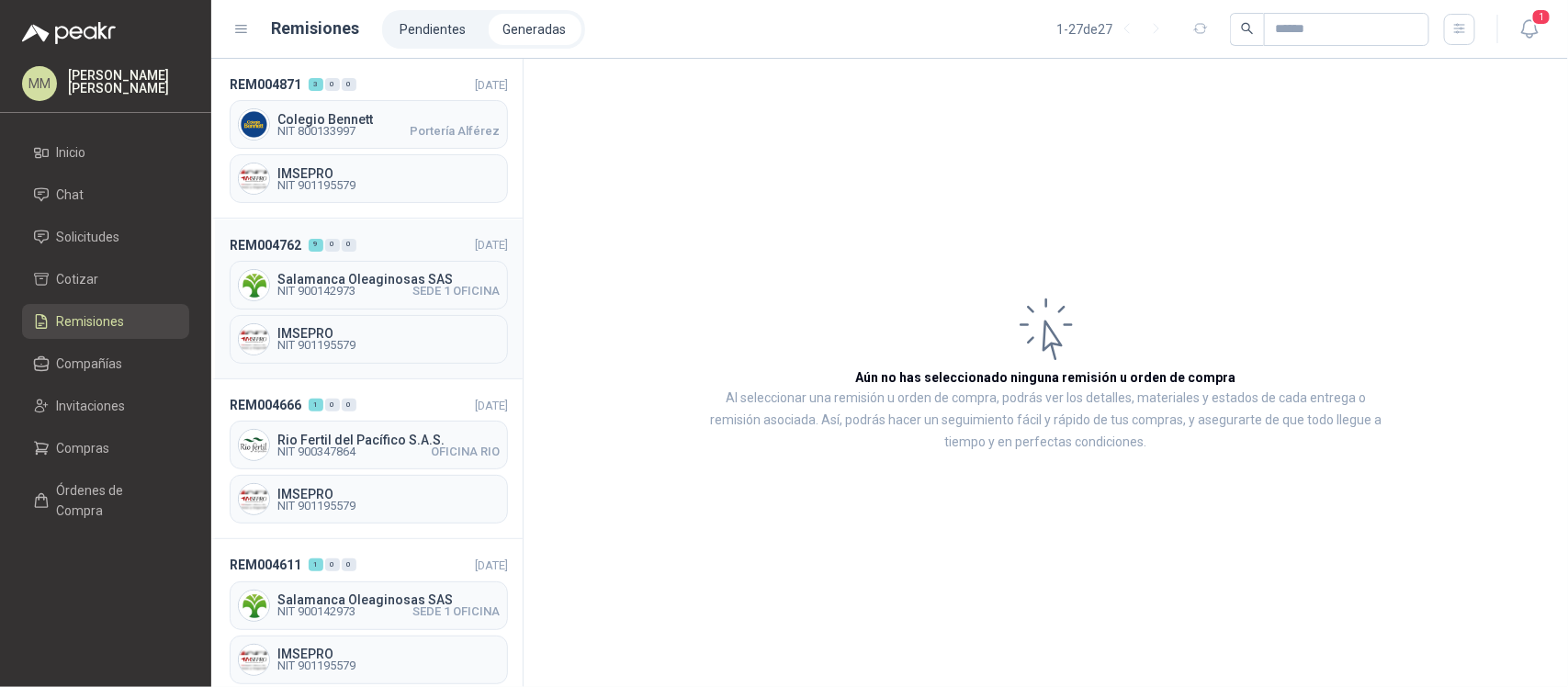
click at [422, 322] on div "IMSEPRO NIT 901195579" at bounding box center [369, 339] width 278 height 49
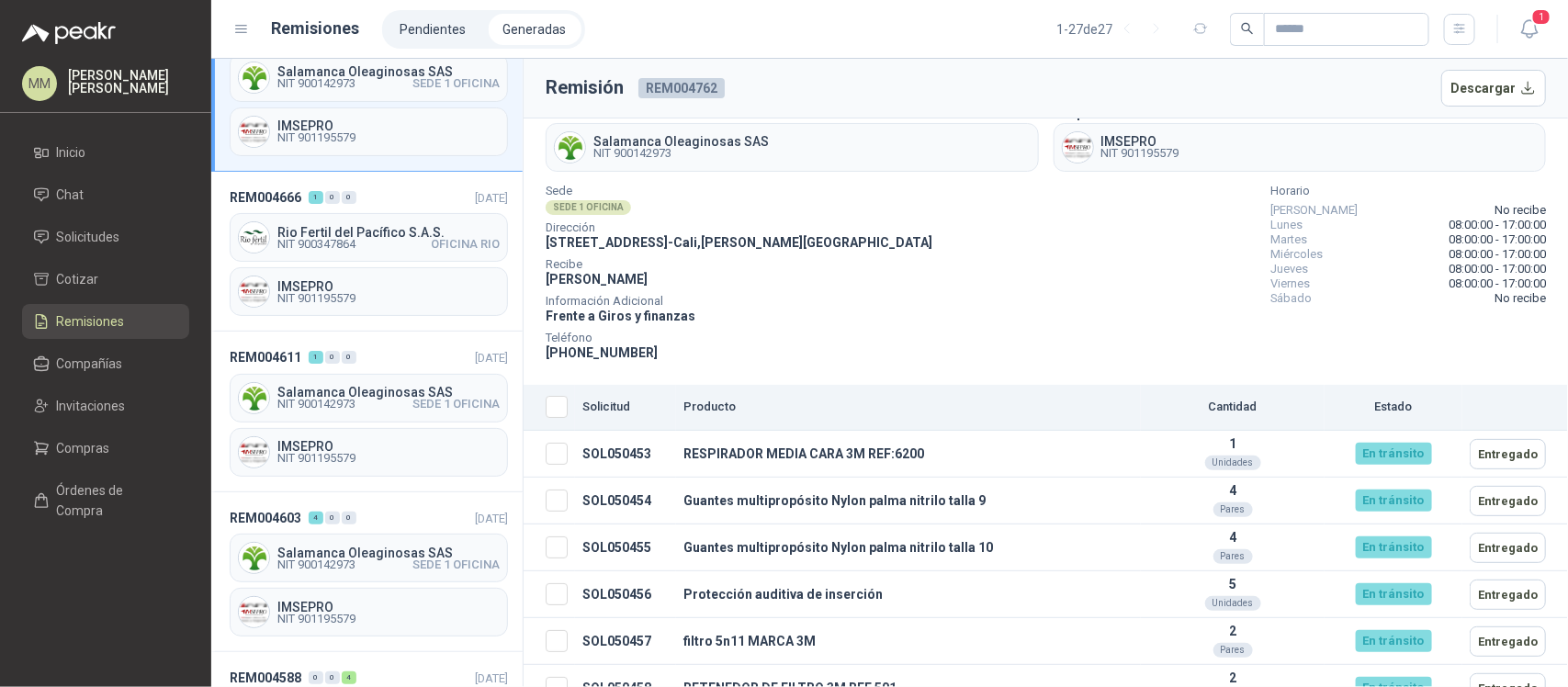
scroll to position [212, 0]
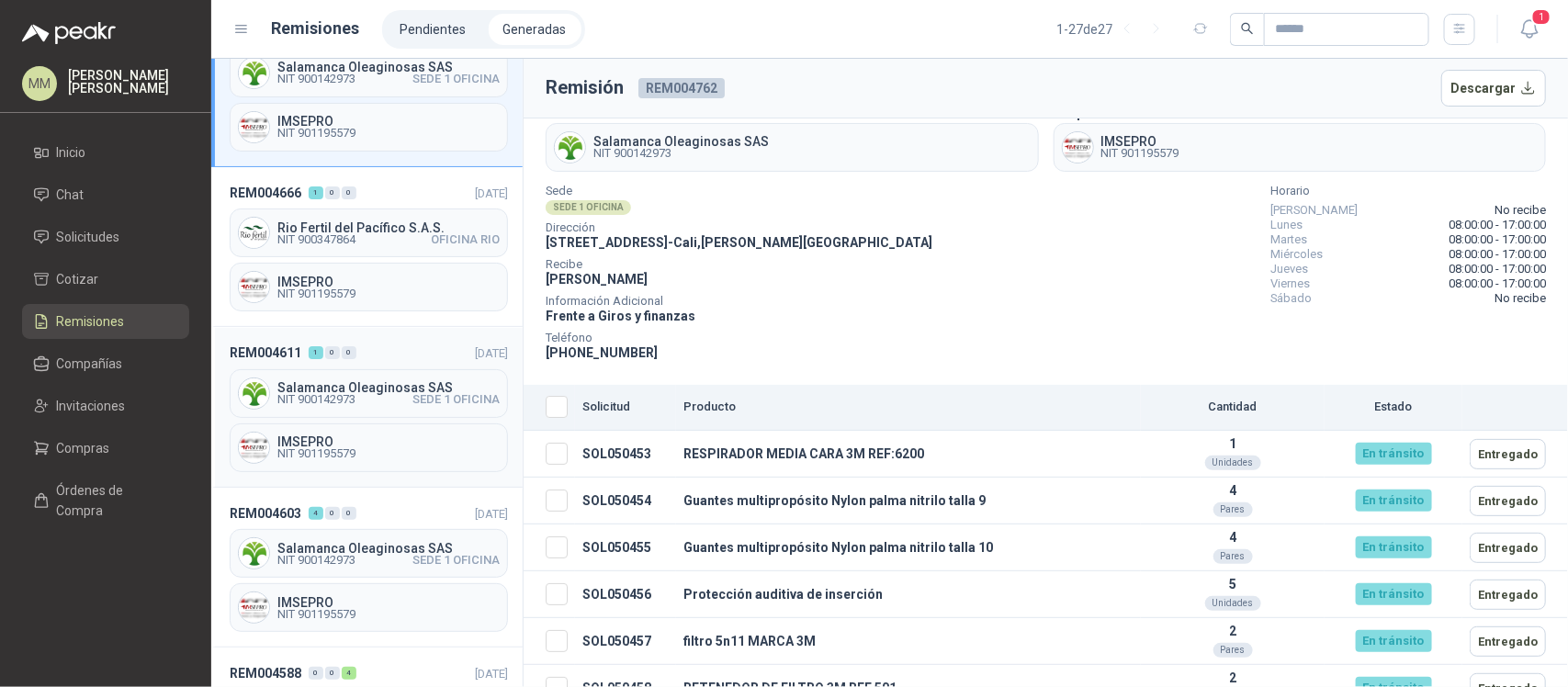
click at [423, 405] on span "SEDE 1 OFICINA" at bounding box center [455, 400] width 88 height 11
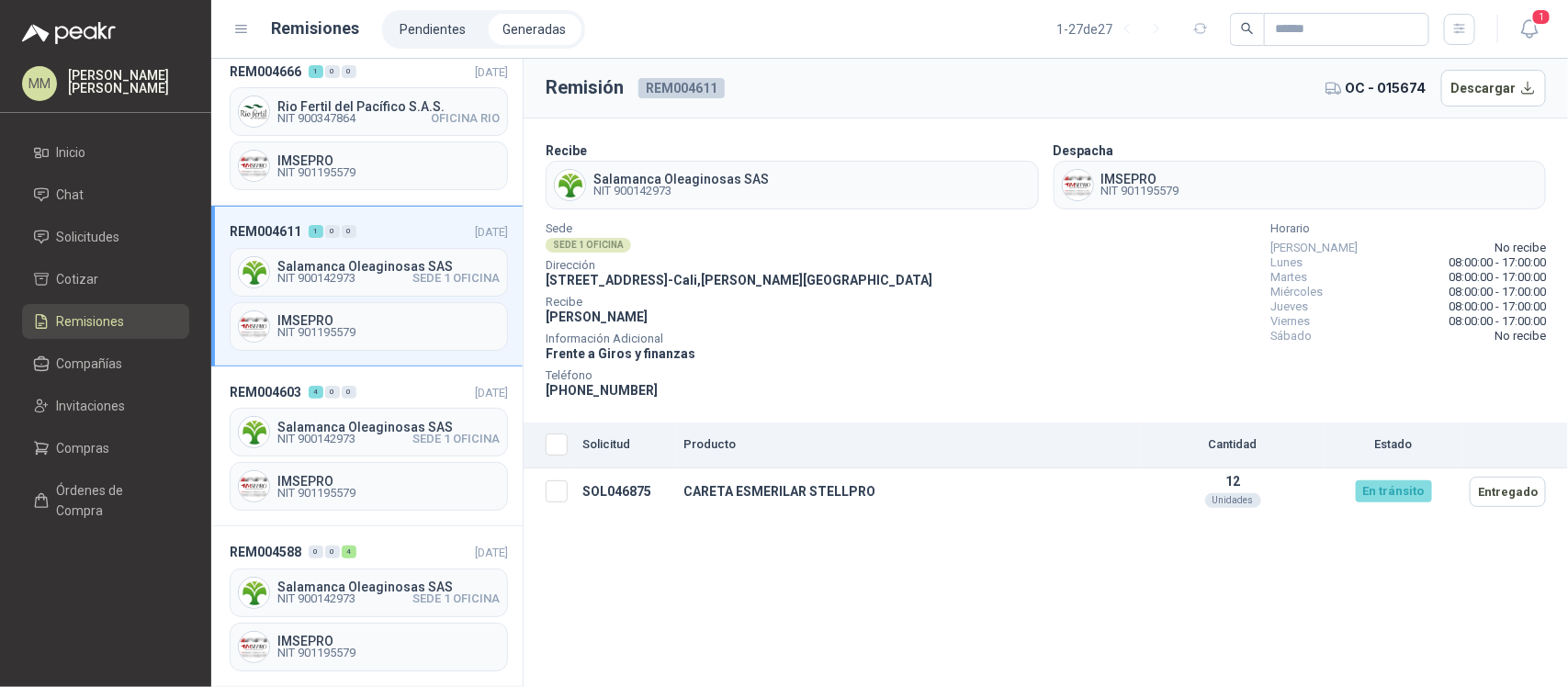
scroll to position [335, 0]
click at [423, 408] on div "Salamanca Oleaginosas SAS NIT 900142973 SEDE 1 OFICINA" at bounding box center [369, 431] width 278 height 49
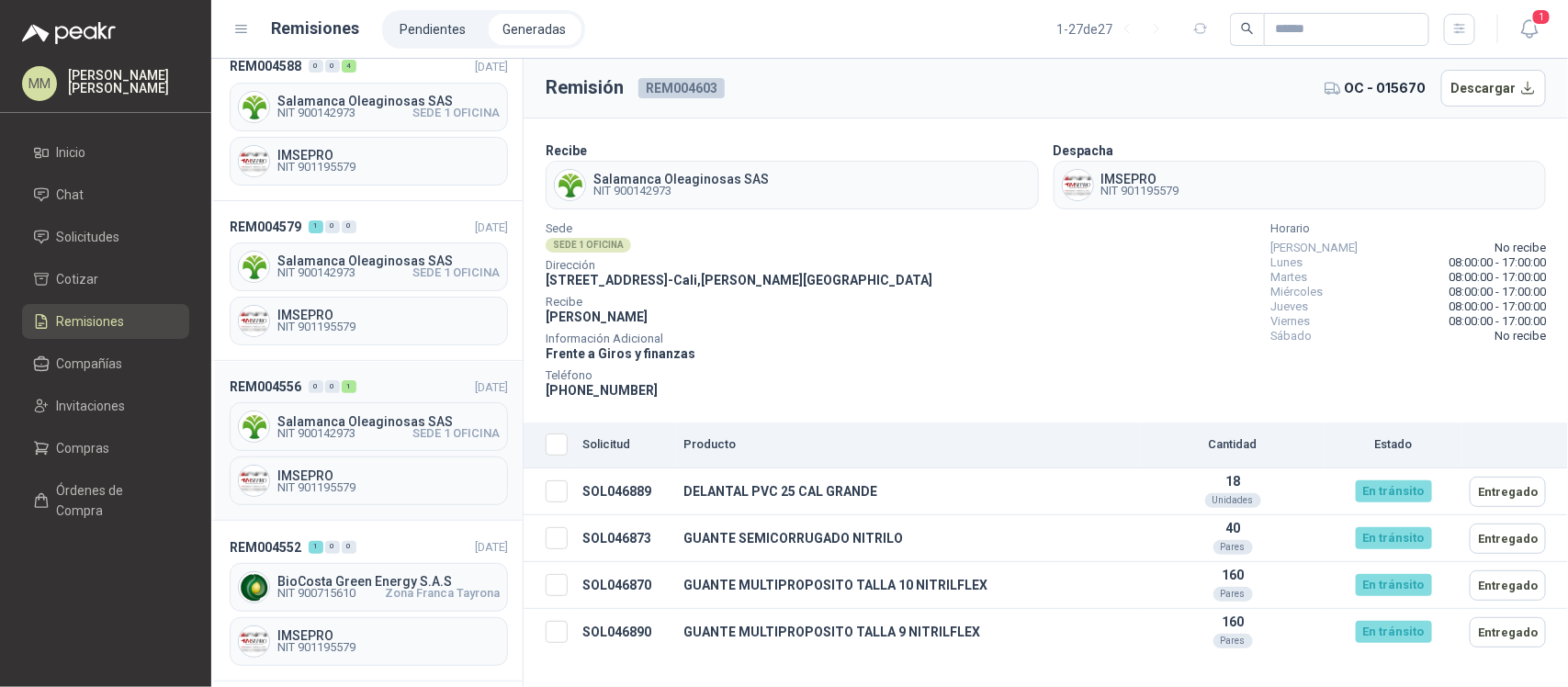
scroll to position [750, 0]
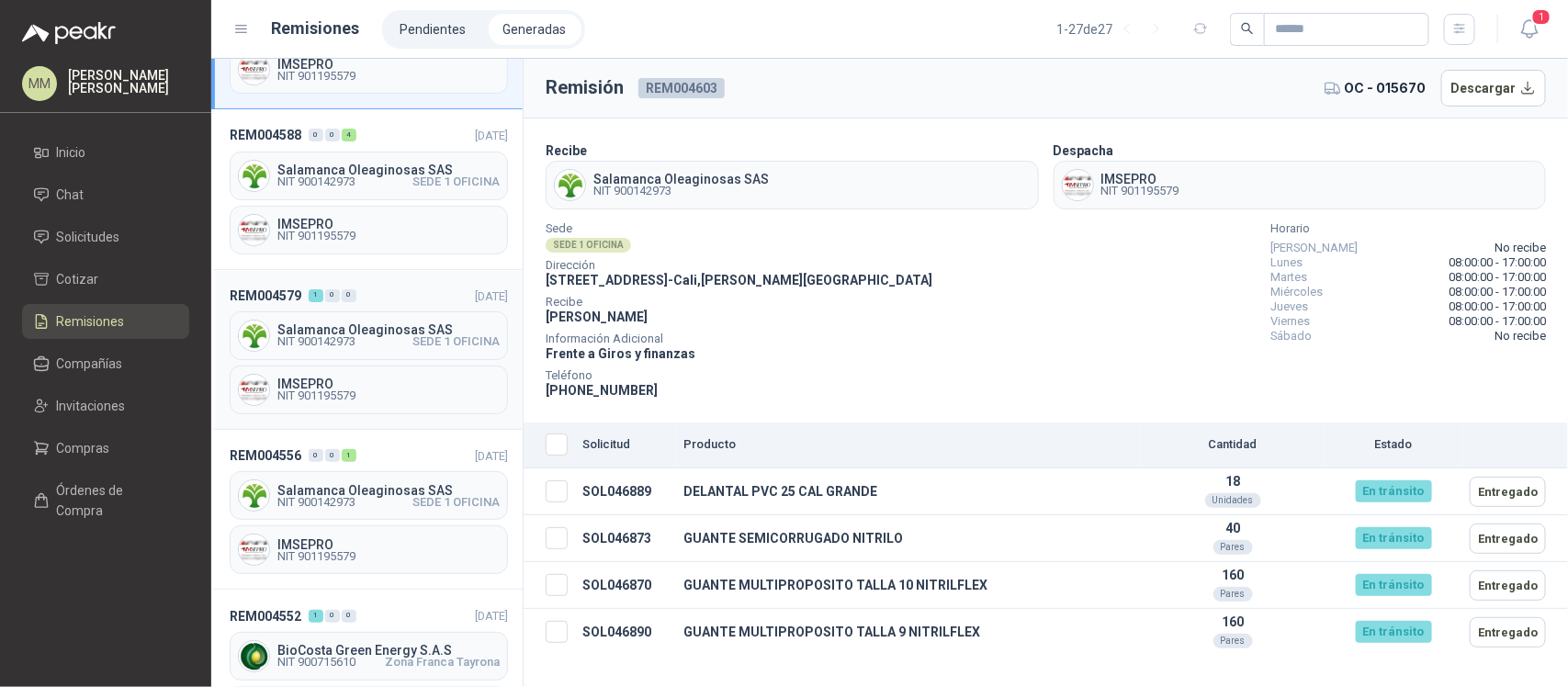
click at [411, 331] on span "Salamanca Oleaginosas SAS" at bounding box center [388, 330] width 223 height 13
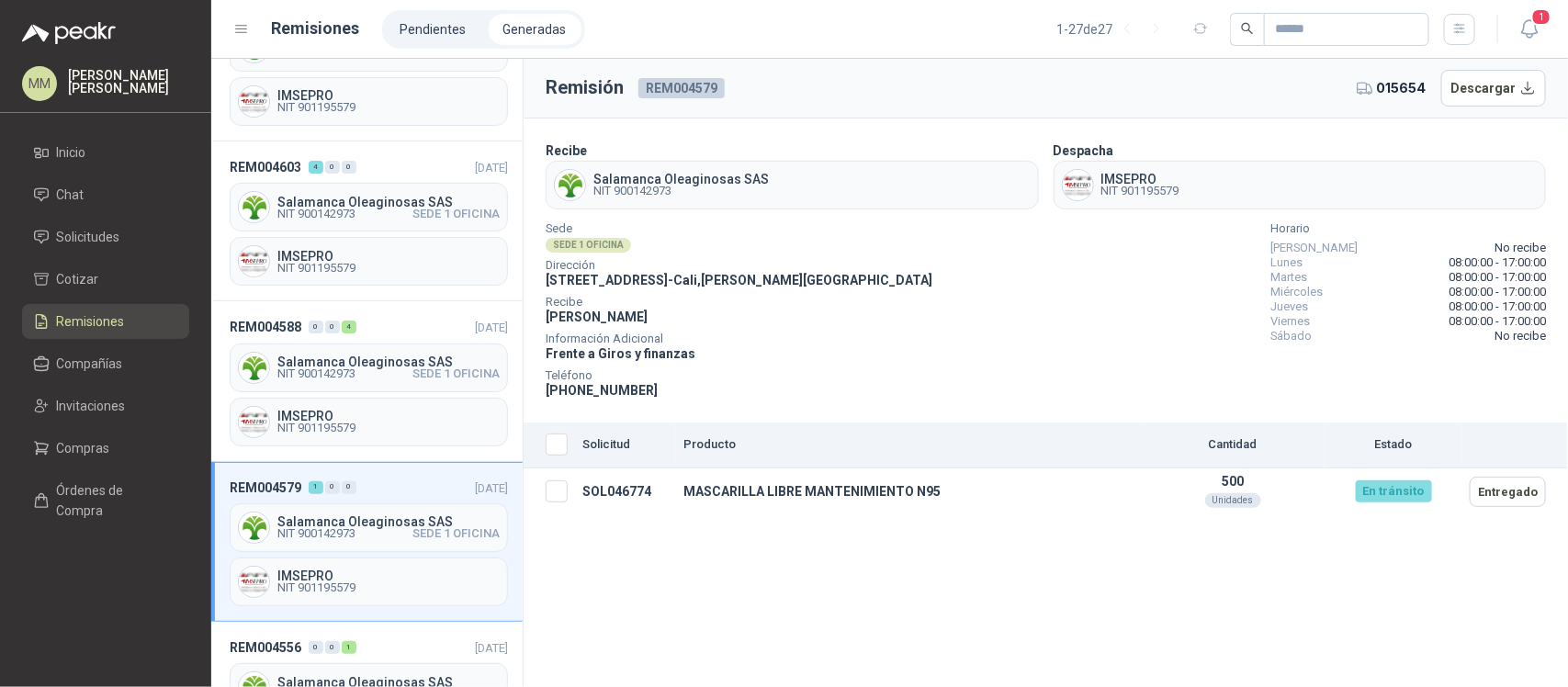
scroll to position [510, 0]
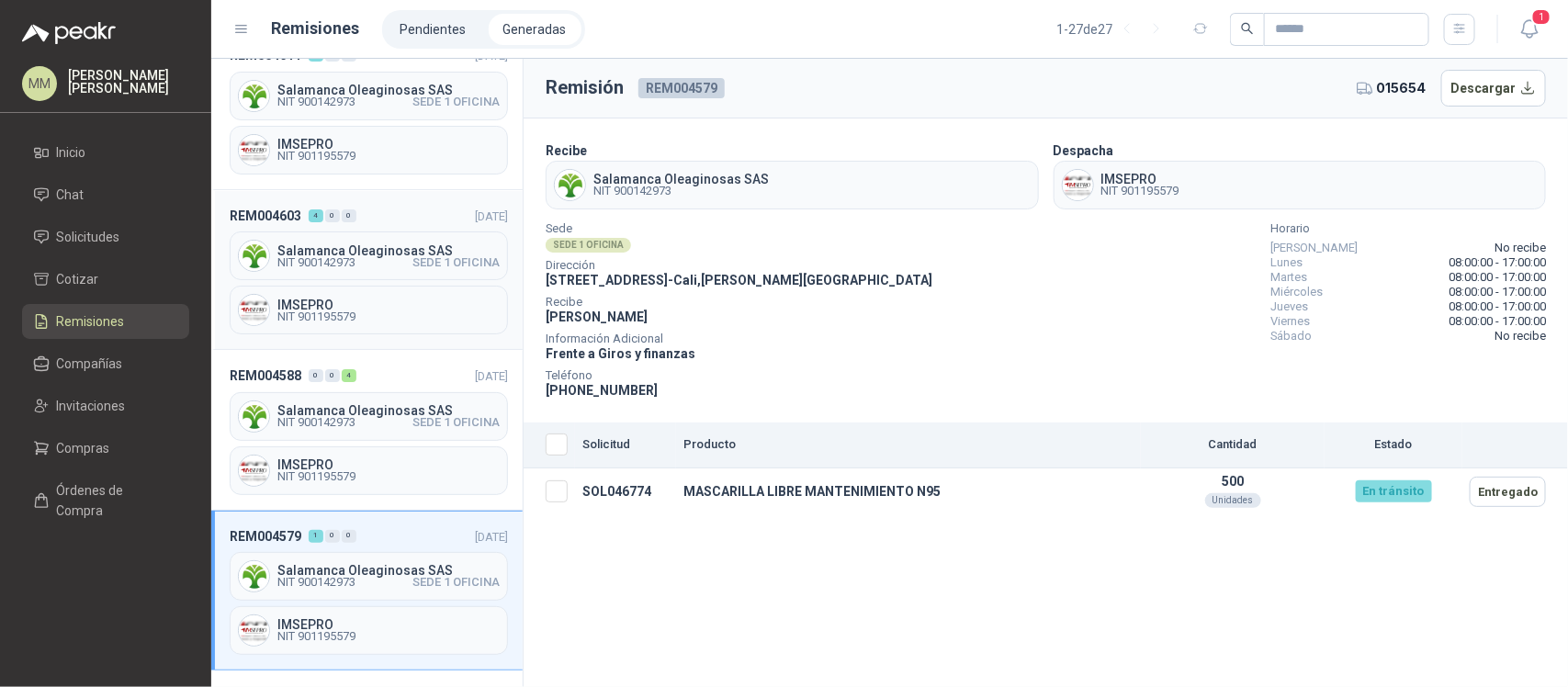
click at [413, 268] on span "SEDE 1 OFICINA" at bounding box center [455, 263] width 88 height 11
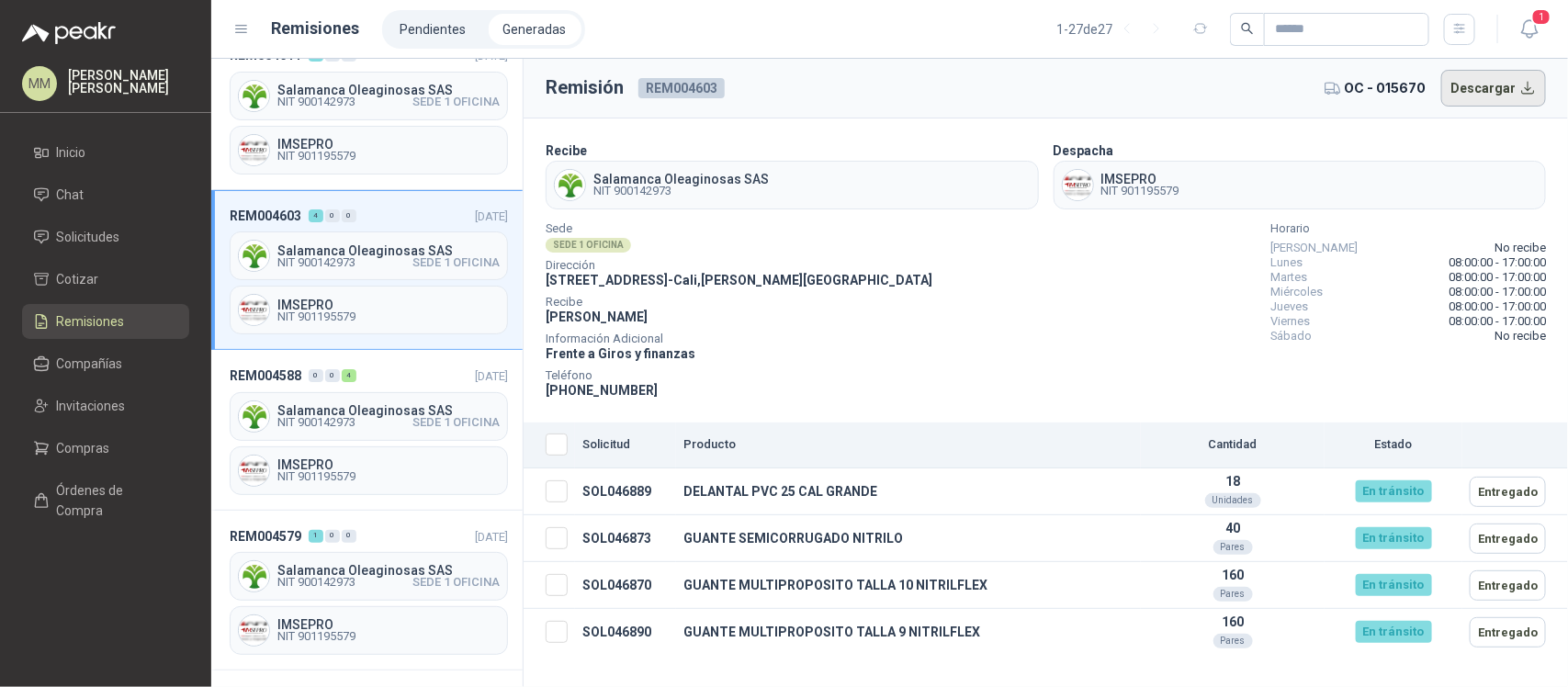
click at [1497, 96] on button "Descargar" at bounding box center [1494, 88] width 106 height 37
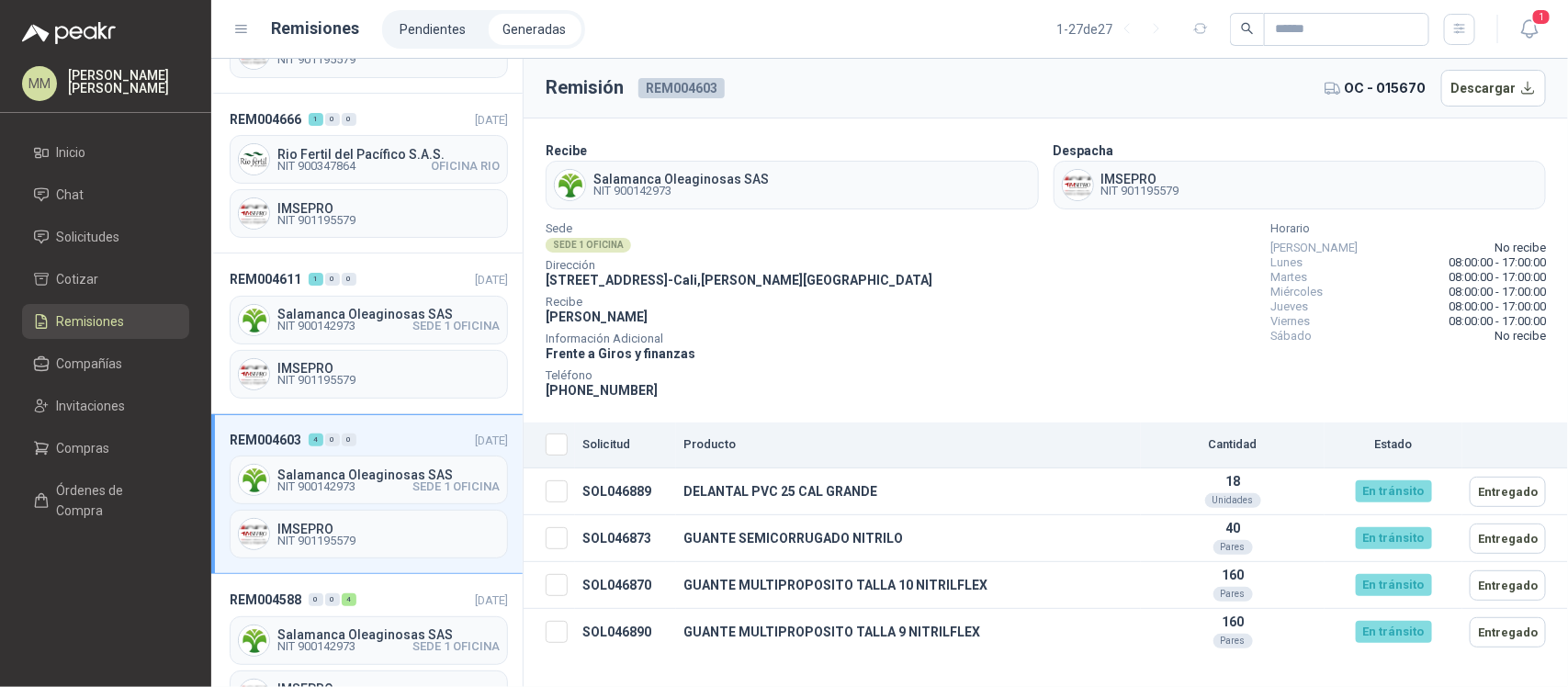
scroll to position [285, 0]
click at [365, 310] on span "Salamanca Oleaginosas SAS" at bounding box center [388, 315] width 223 height 13
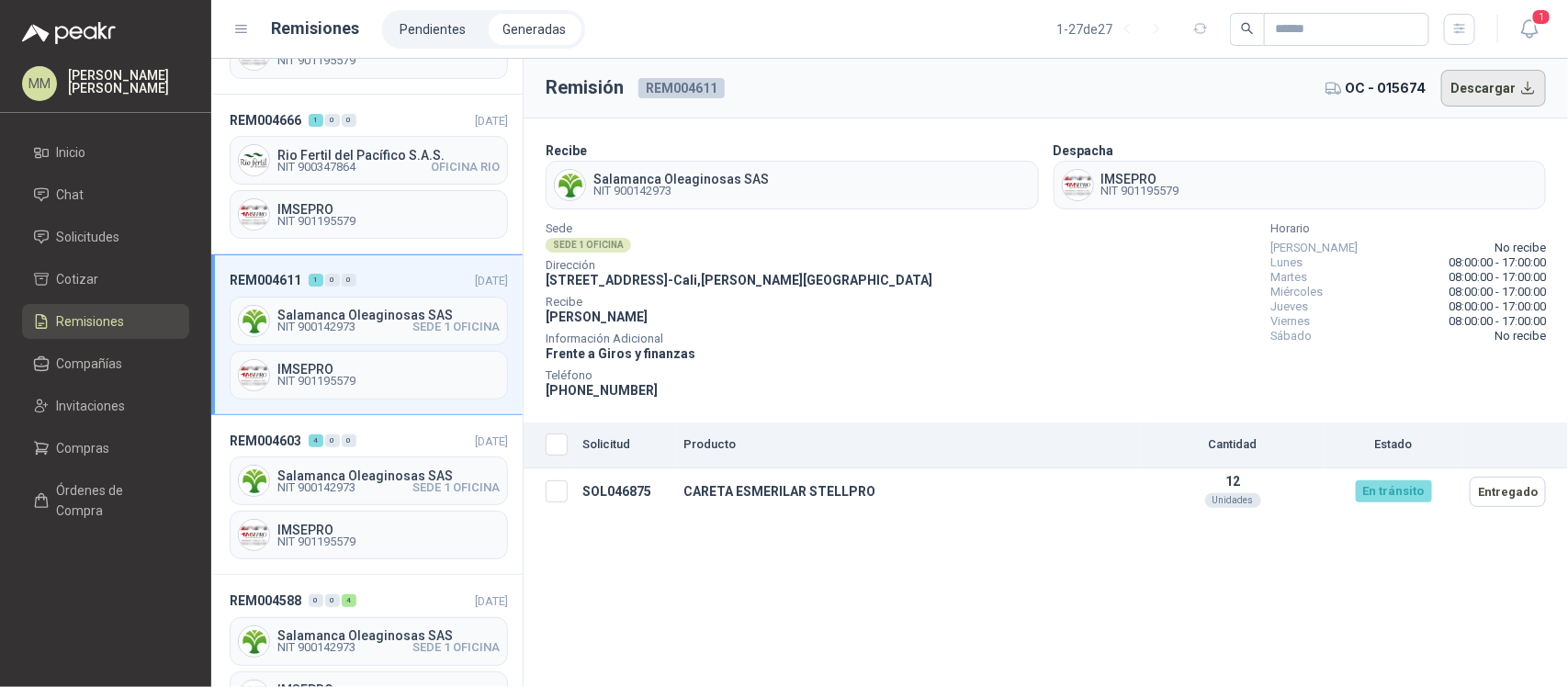
click at [1481, 84] on button "Descargar" at bounding box center [1494, 88] width 106 height 37
click at [406, 162] on span "NIT 900347864 OFICINA RIO" at bounding box center [388, 167] width 223 height 11
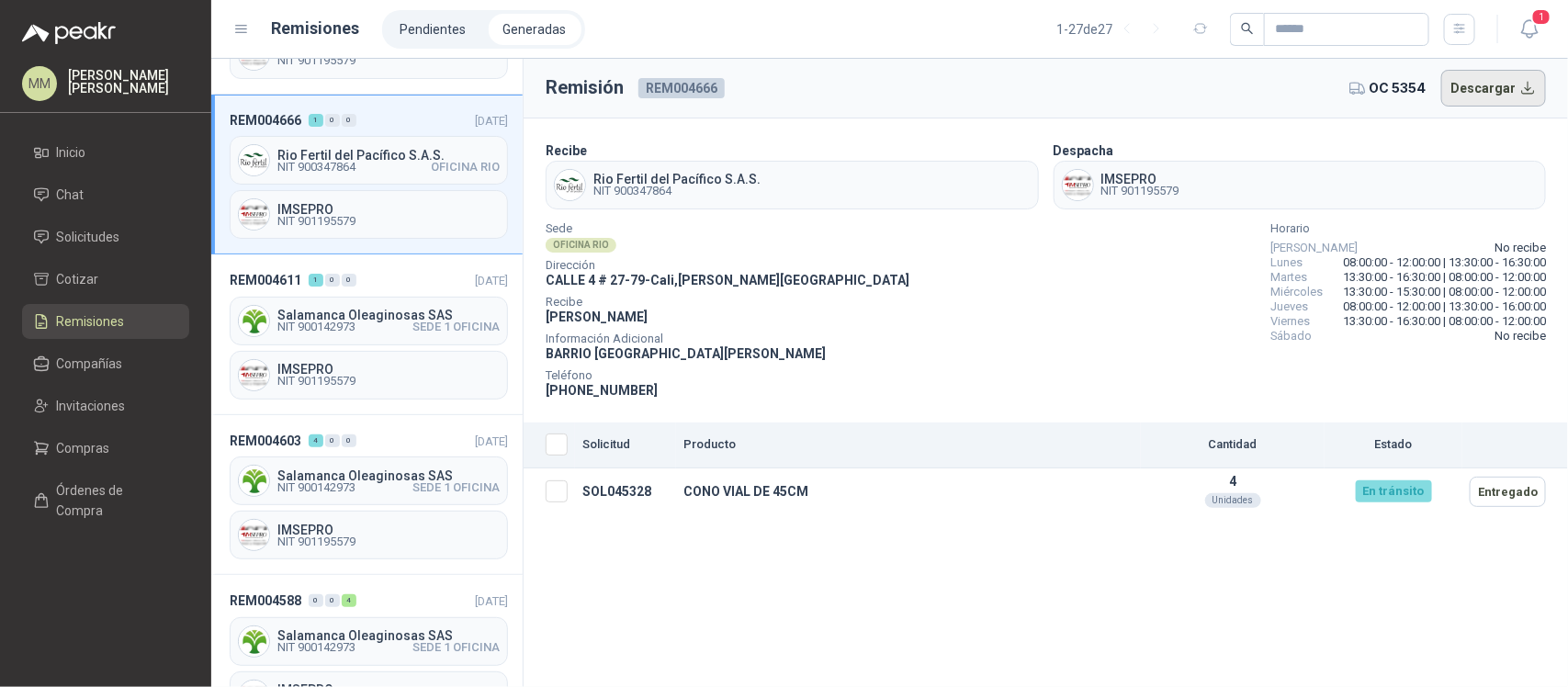
click at [1488, 84] on button "Descargar" at bounding box center [1494, 88] width 106 height 37
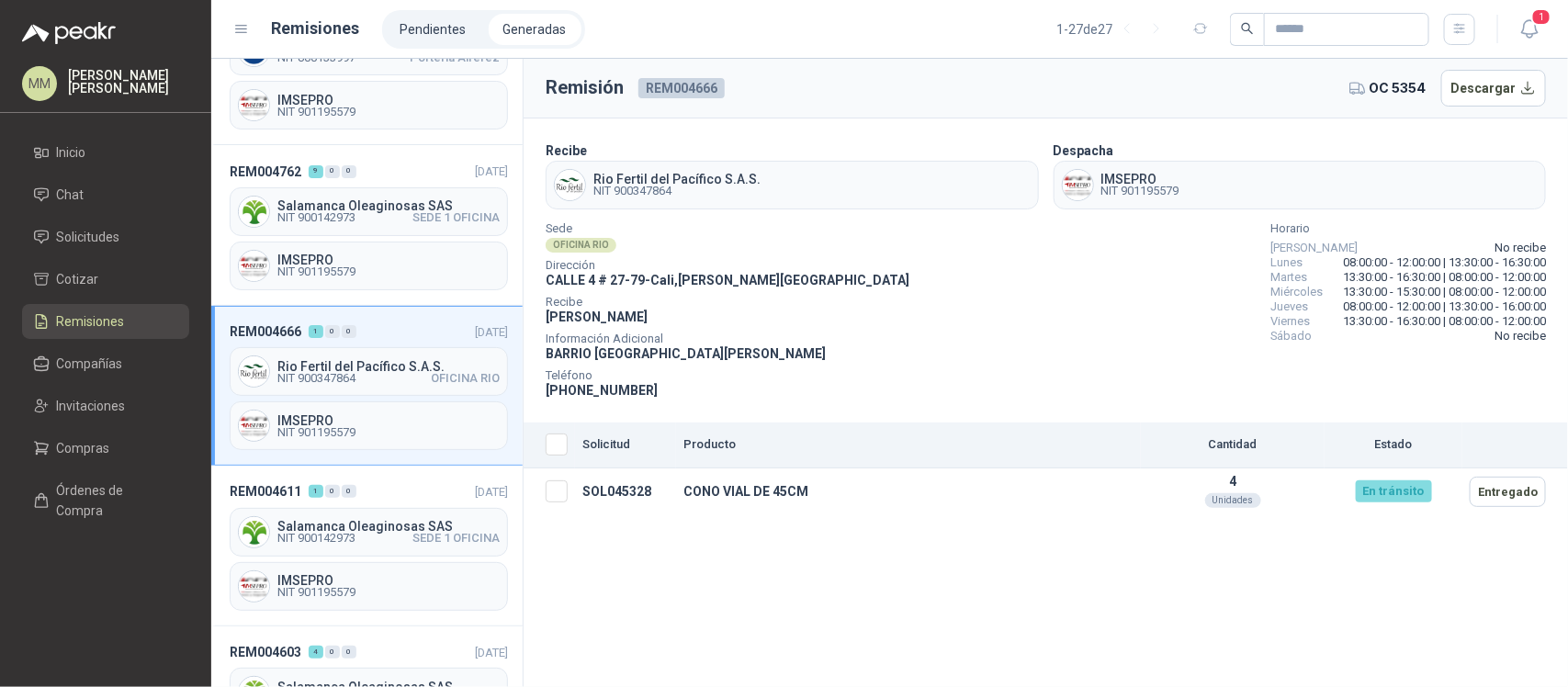
scroll to position [72, 0]
click at [422, 197] on div "Salamanca Oleaginosas SAS NIT 900142973 SEDE 1 OFICINA" at bounding box center [369, 214] width 278 height 49
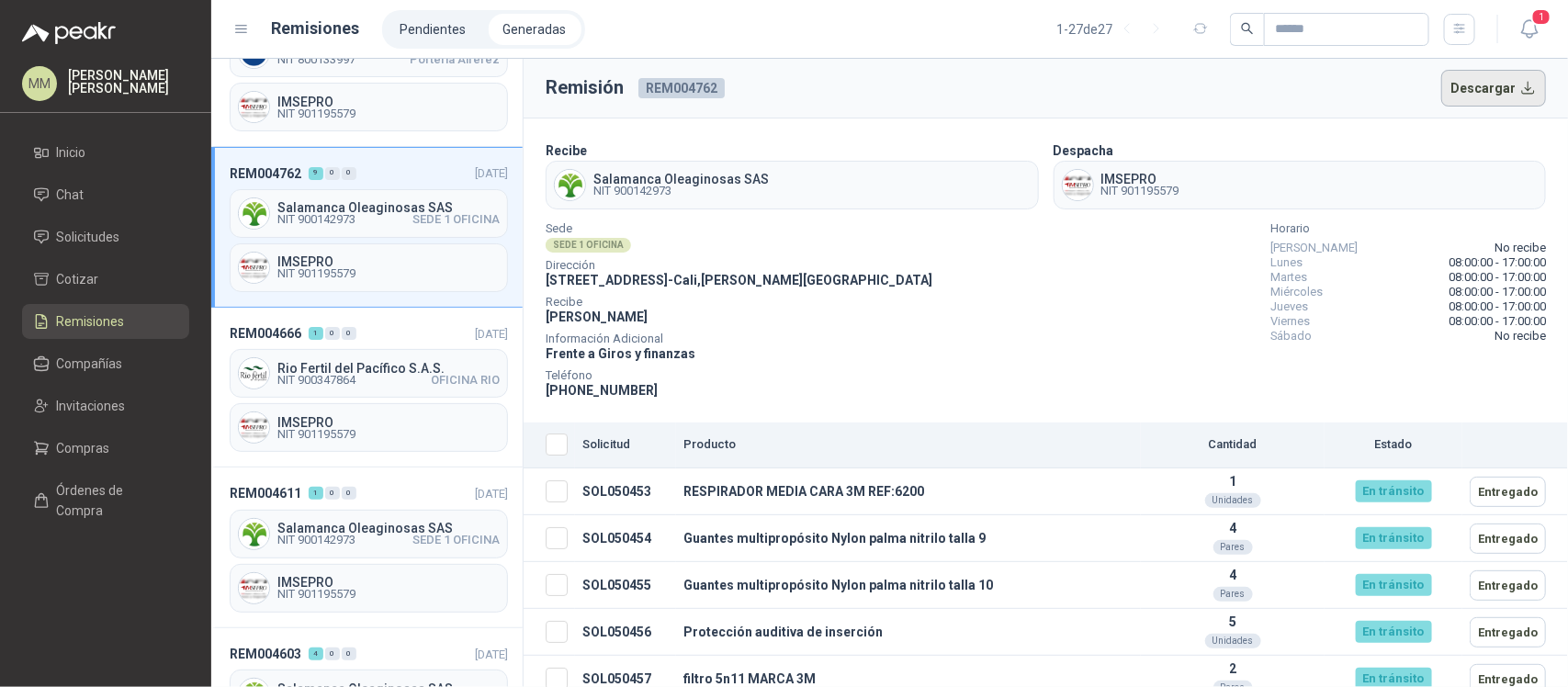
click at [1452, 91] on button "Descargar" at bounding box center [1494, 88] width 106 height 37
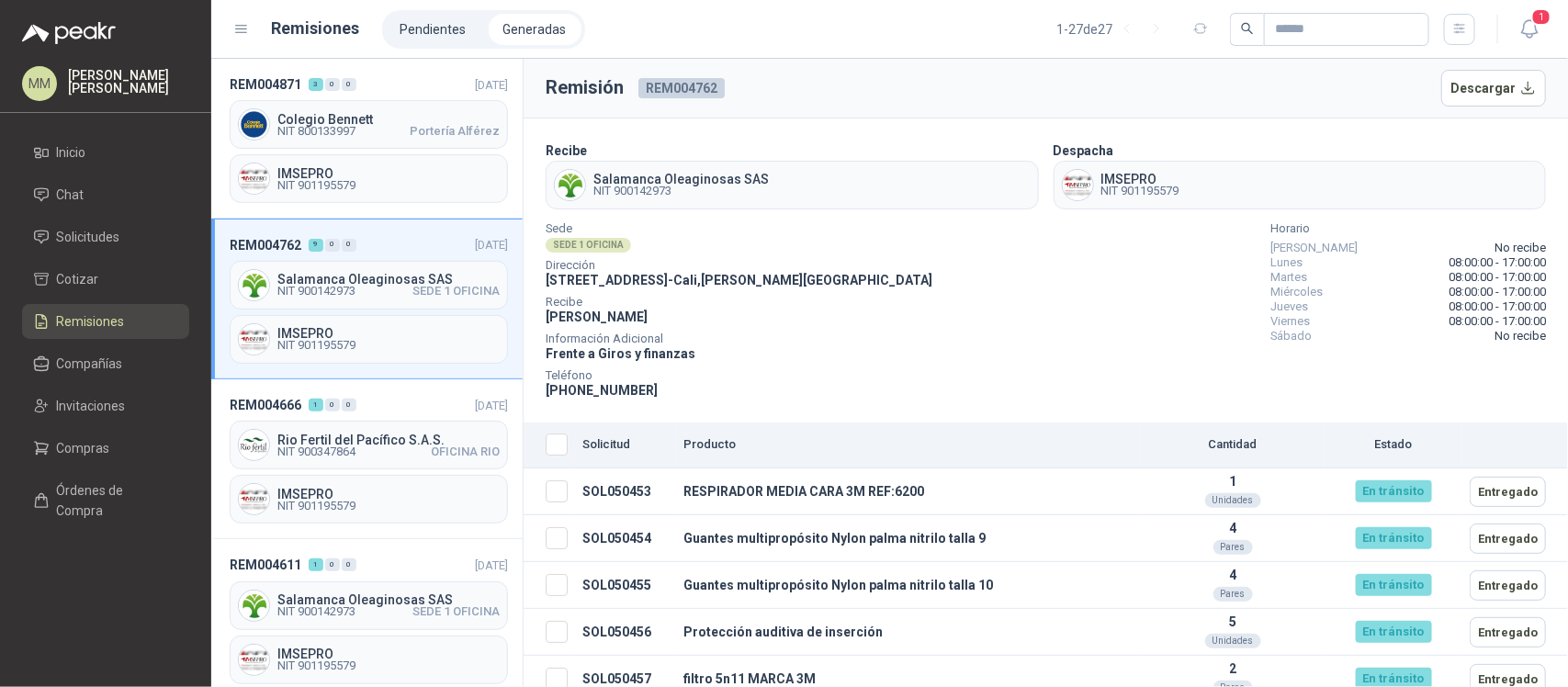
click at [873, 300] on div "Sede SEDE 1 OFICINA Dirección CALLE 4 No.27 -79 - Cali , Valle del Cauca Recibe…" at bounding box center [1046, 312] width 1000 height 176
click at [1099, 297] on div "Sede SEDE 1 OFICINA Dirección CALLE 4 No.27 -79 - Cali , Valle del Cauca Recibe…" at bounding box center [1046, 312] width 1000 height 176
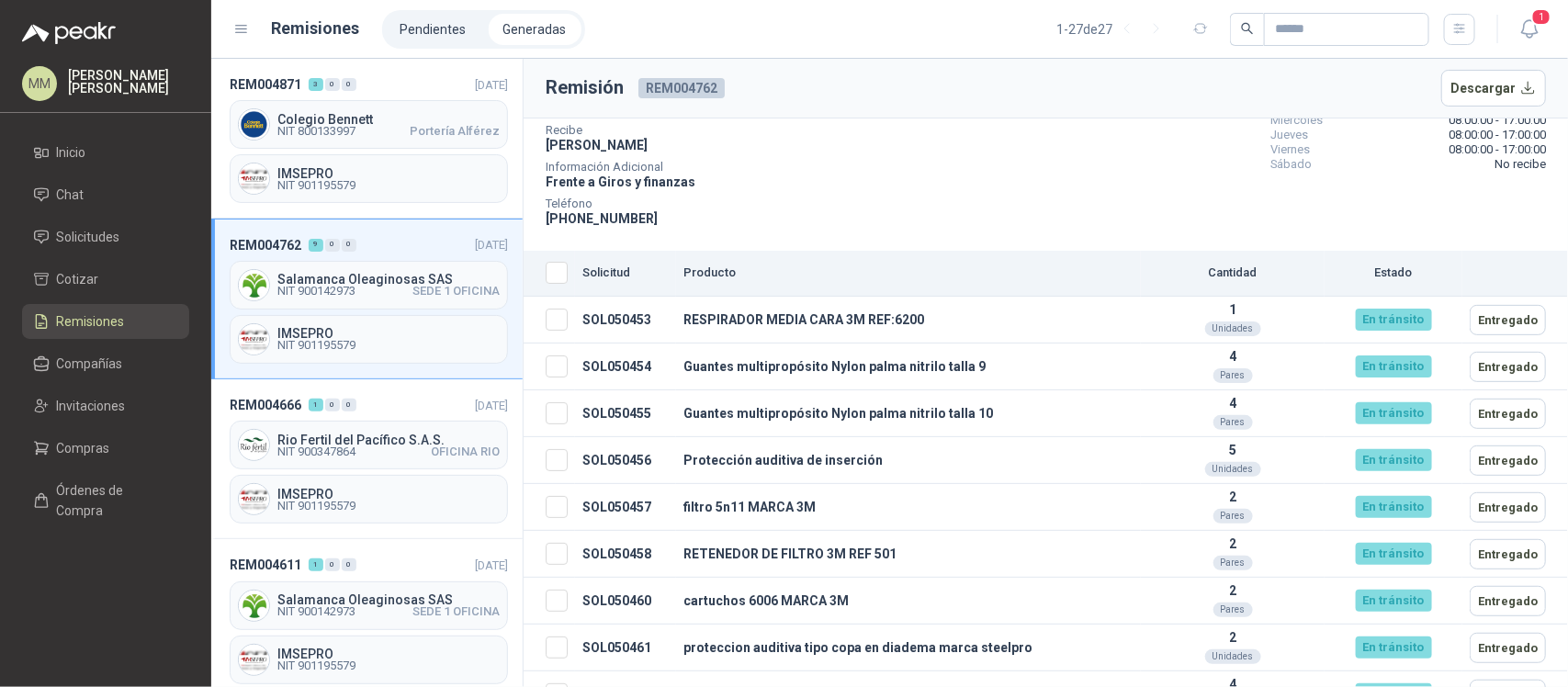
scroll to position [204, 0]
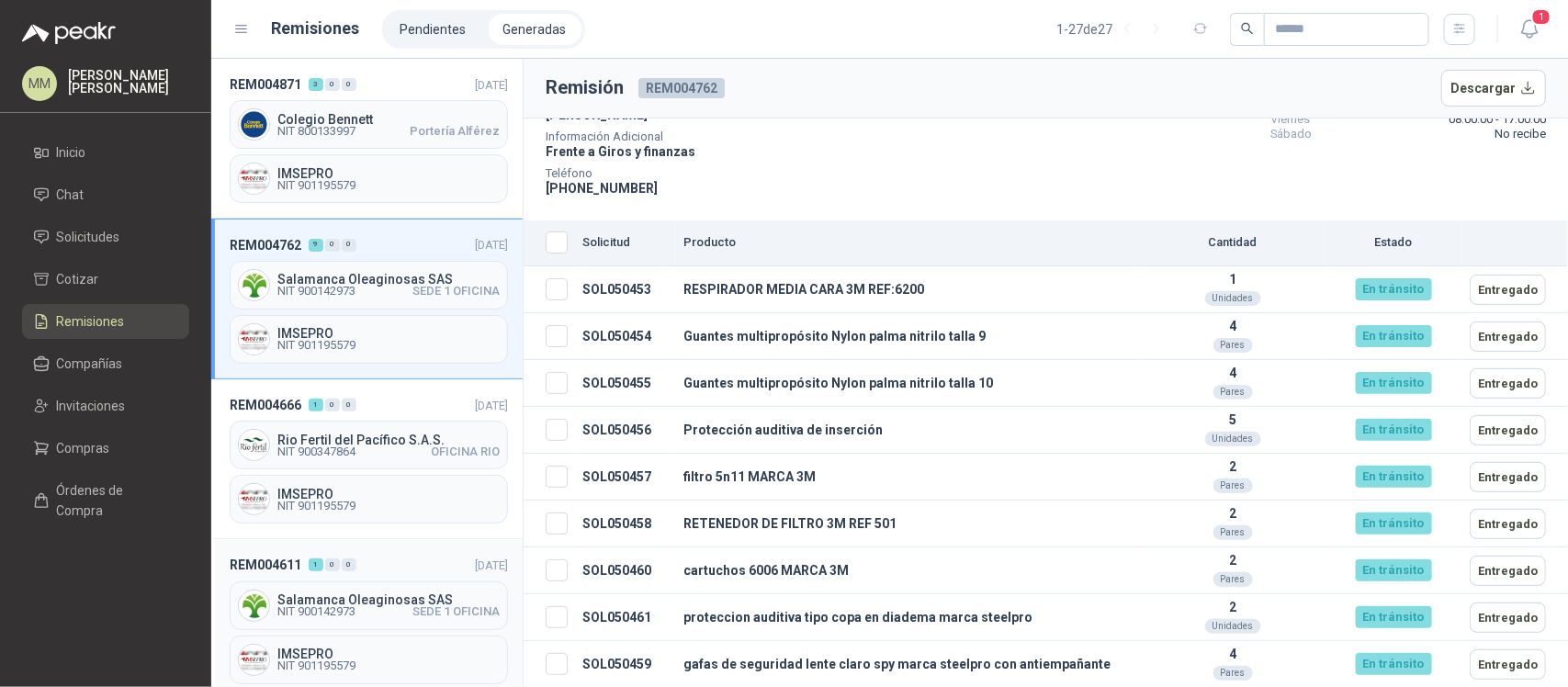
click at [374, 595] on span "Salamanca Oleaginosas SAS" at bounding box center [388, 599] width 223 height 13
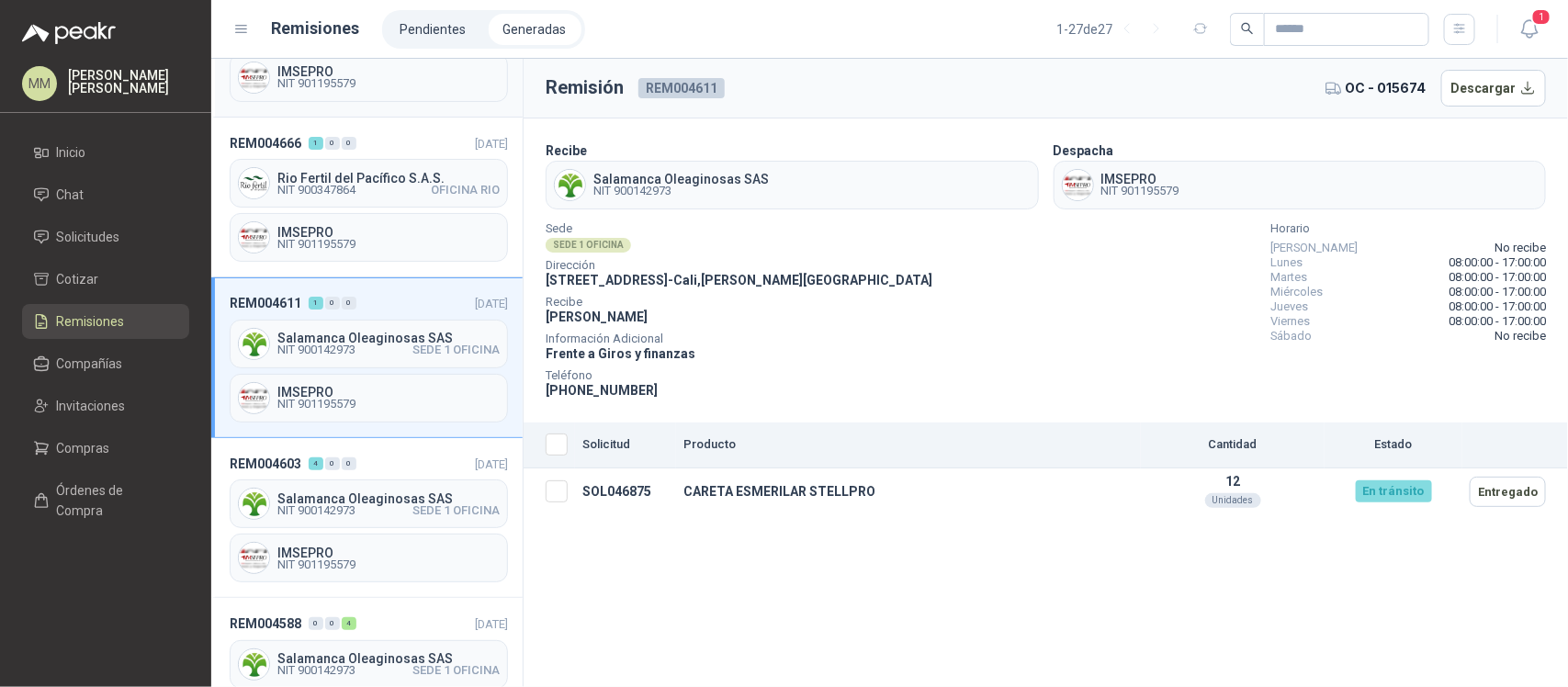
scroll to position [263, 0]
click at [376, 523] on div "Salamanca Oleaginosas SAS NIT 900142973 SEDE 1 OFICINA" at bounding box center [369, 502] width 278 height 49
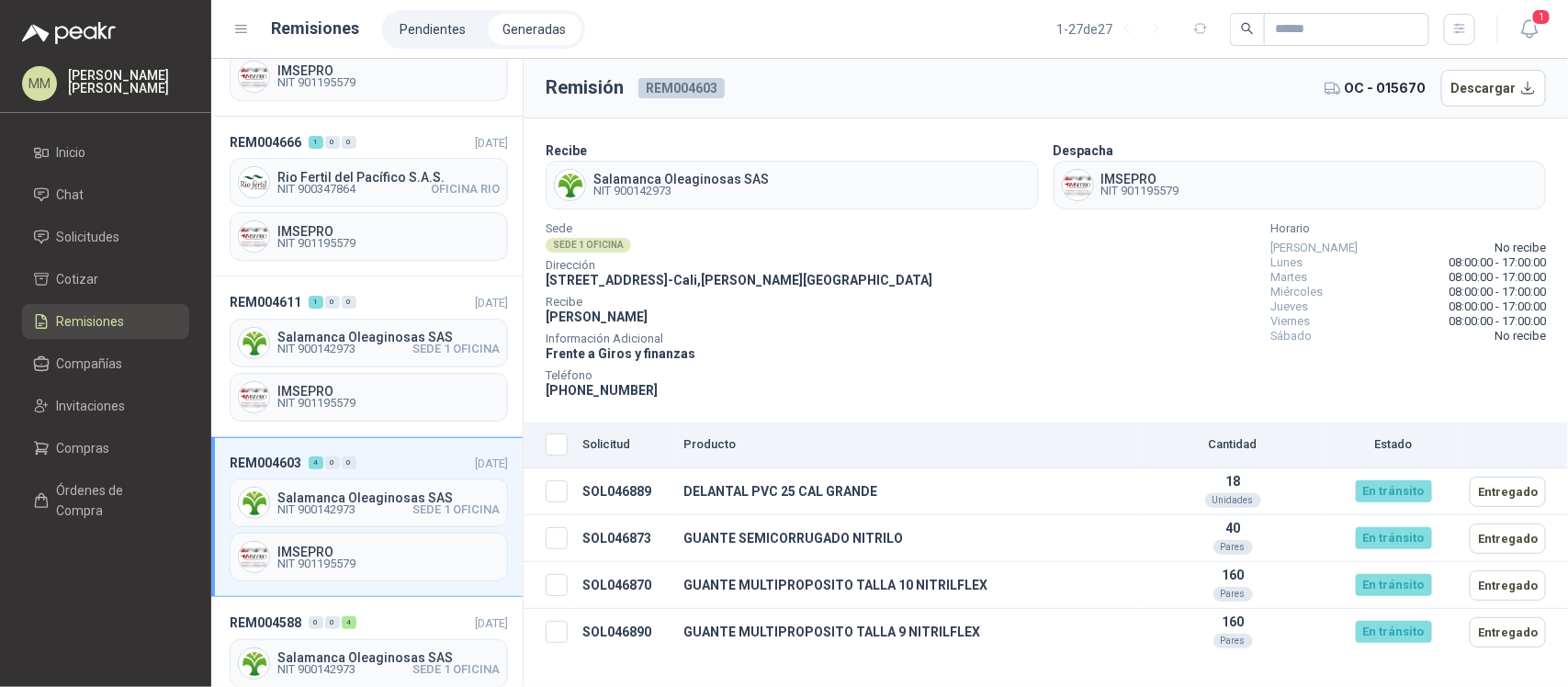
click at [1162, 307] on div "Sede SEDE 1 OFICINA Dirección CALLE 4 No.27 -79 - Cali , Valle del Cauca Recibe…" at bounding box center [1046, 312] width 1000 height 176
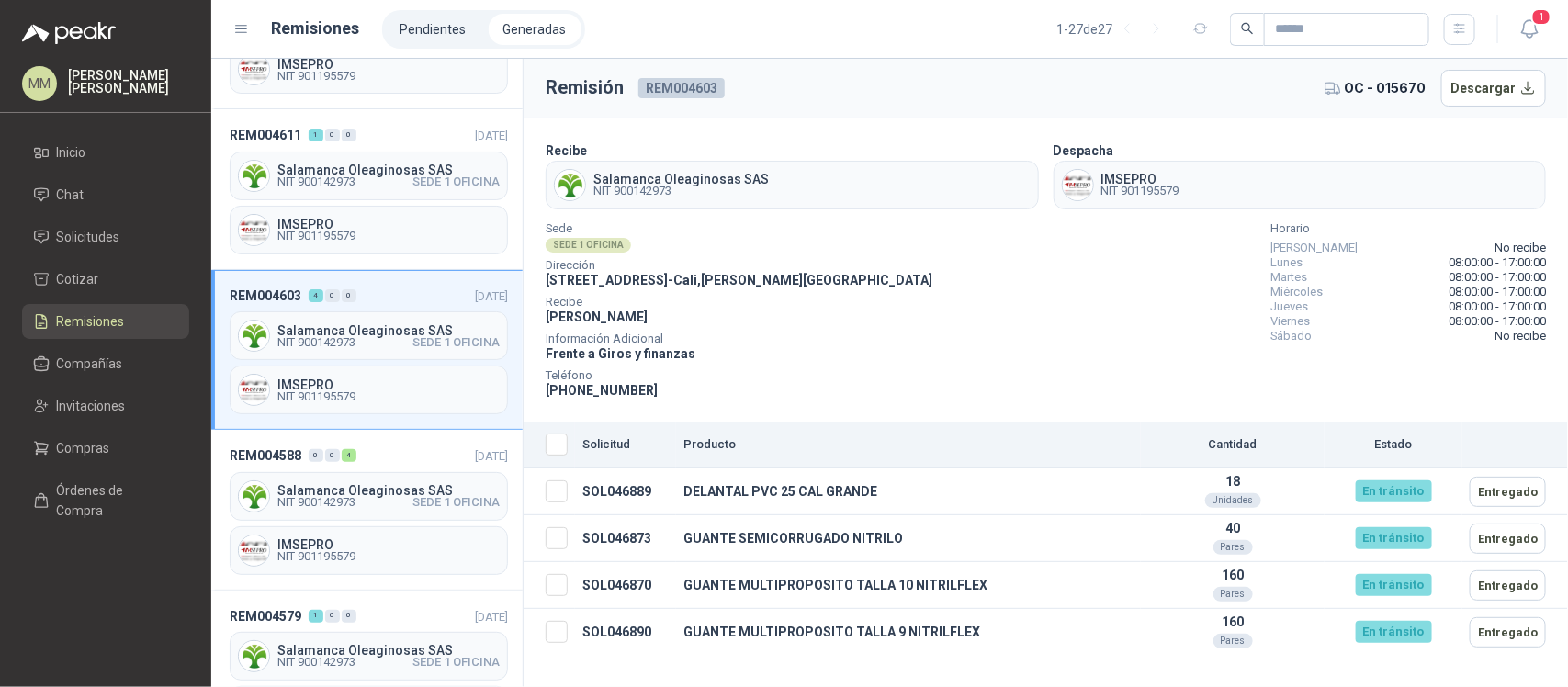
scroll to position [432, 0]
click at [346, 456] on div "4" at bounding box center [349, 453] width 15 height 13
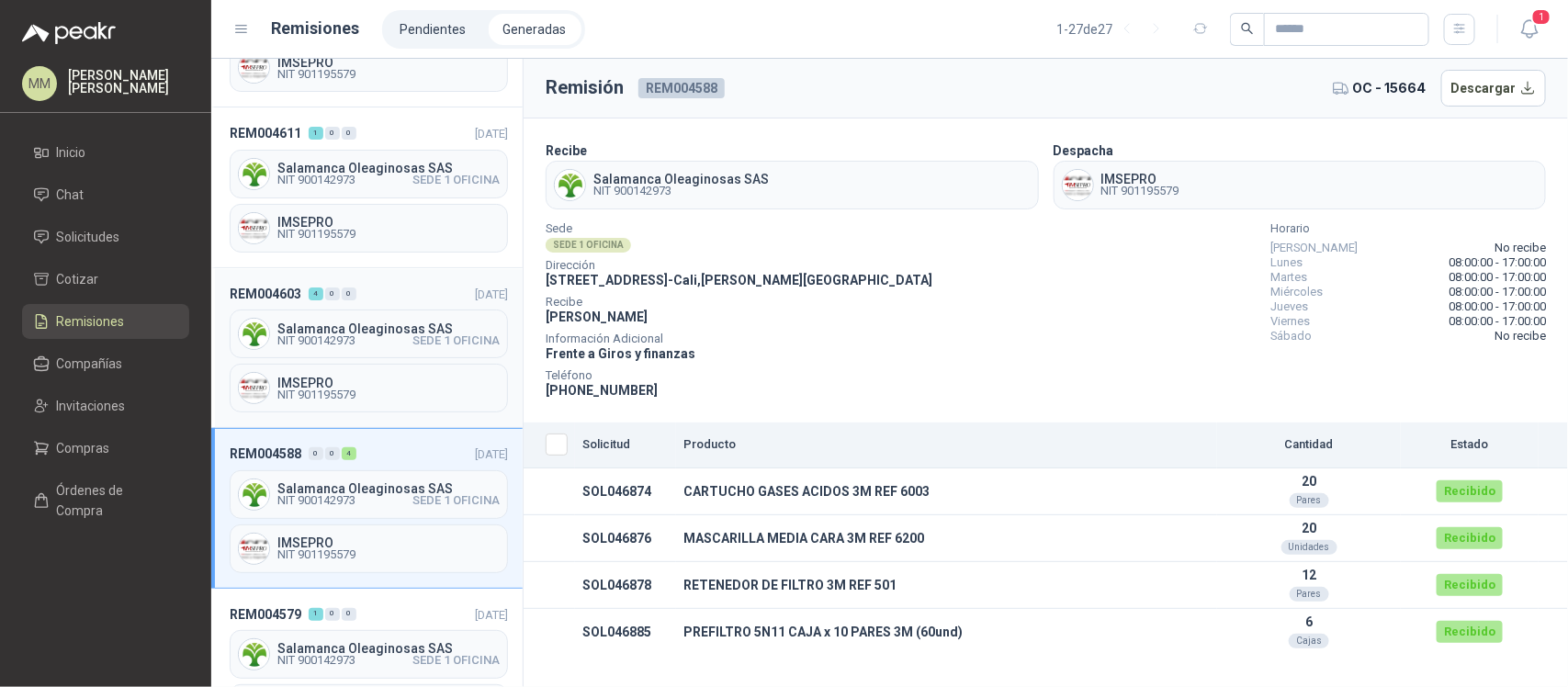
click at [356, 301] on header "REM004603 4 0 0 08/07/2025" at bounding box center [369, 293] width 278 height 20
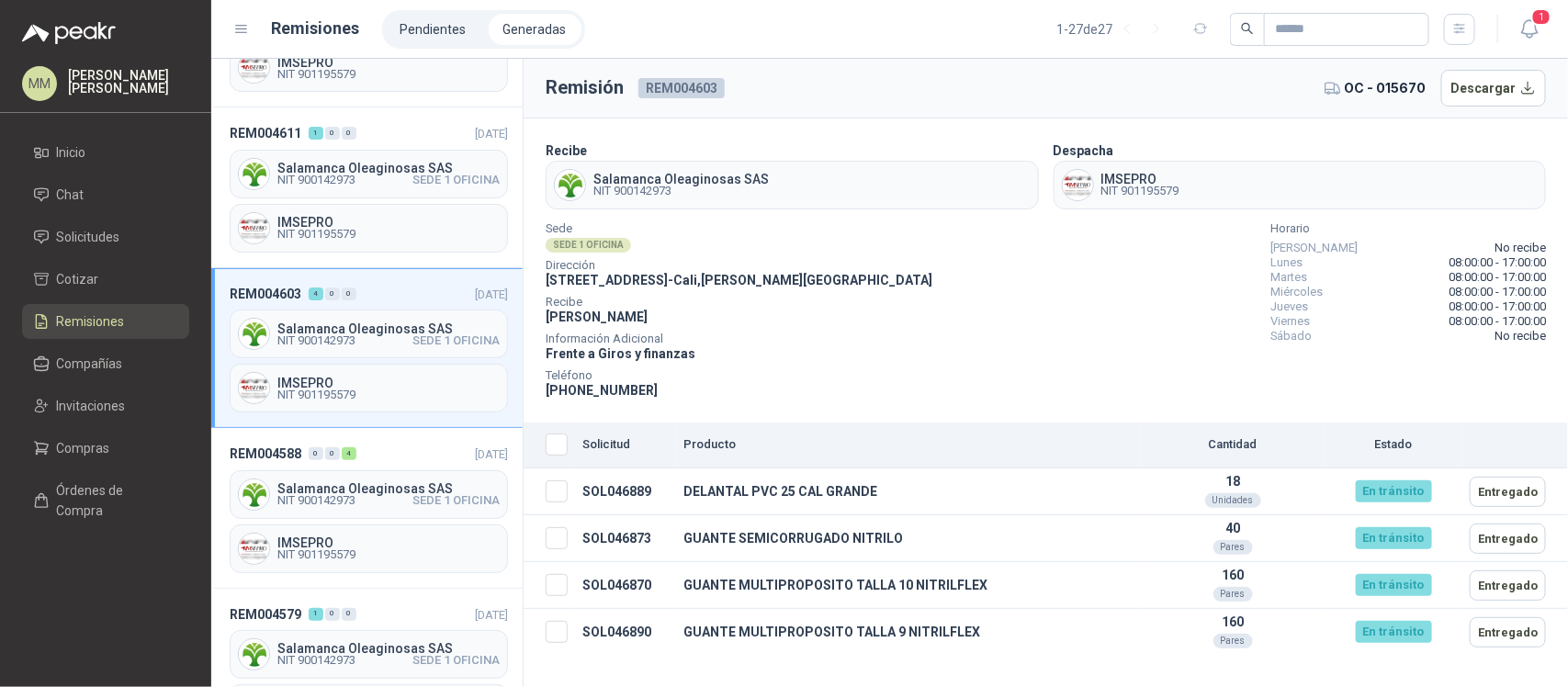
click at [1080, 277] on div "Sede SEDE 1 OFICINA Dirección CALLE 4 No.27 -79 - Cali , Valle del Cauca Recibe…" at bounding box center [1046, 312] width 1000 height 176
